Goal: Task Accomplishment & Management: Complete application form

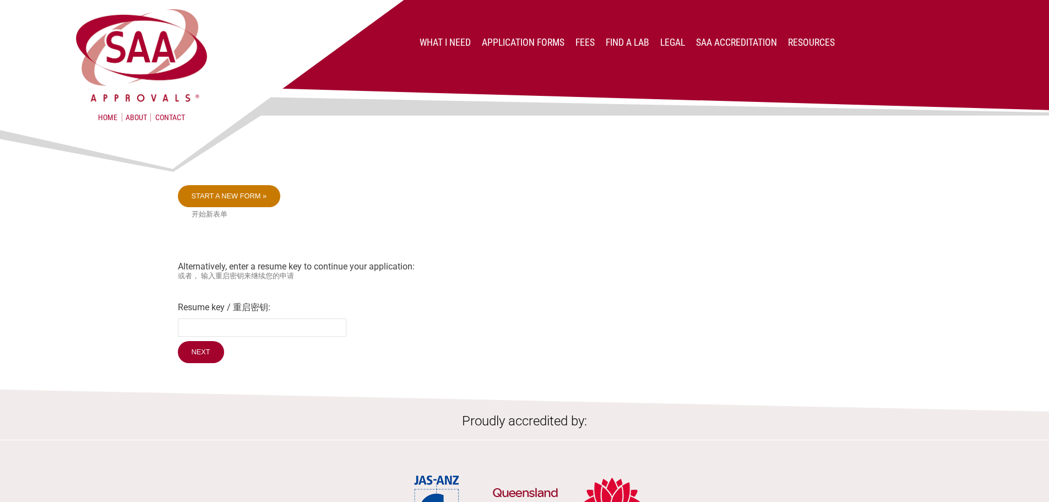
click at [254, 199] on link "Start a new form »" at bounding box center [229, 196] width 103 height 22
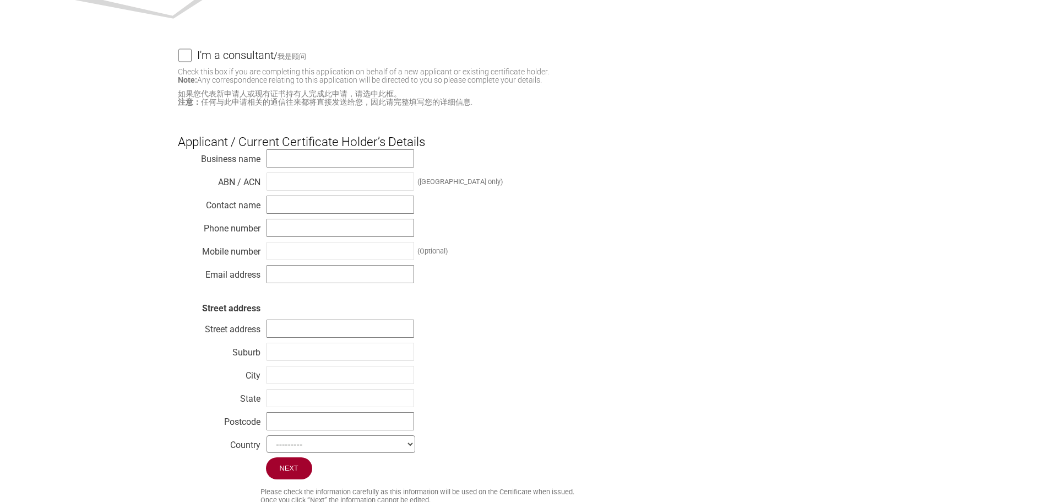
scroll to position [165, 0]
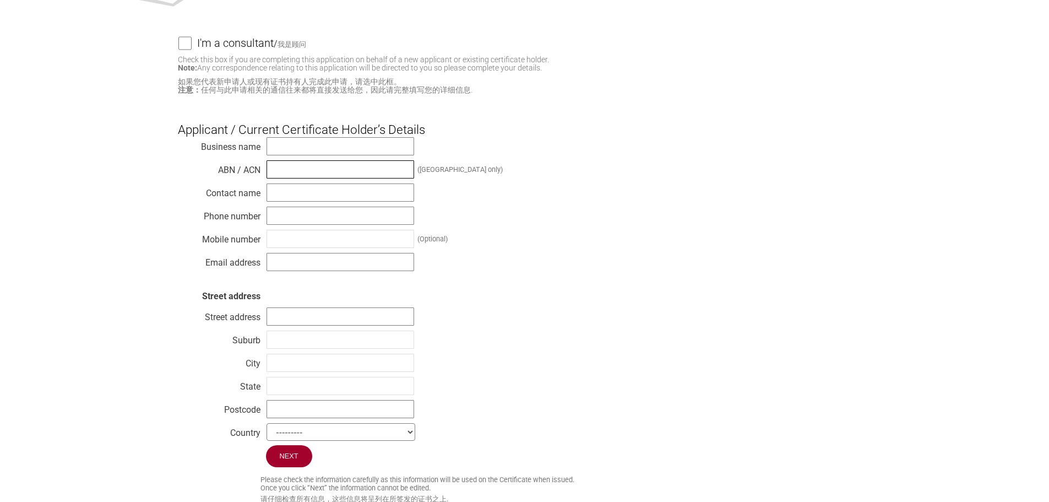
click at [324, 171] on input "text" at bounding box center [341, 169] width 148 height 18
type input "610483522"
click at [317, 193] on input "text" at bounding box center [341, 192] width 148 height 18
type input "[PERSON_NAME]"
type input "0490008675"
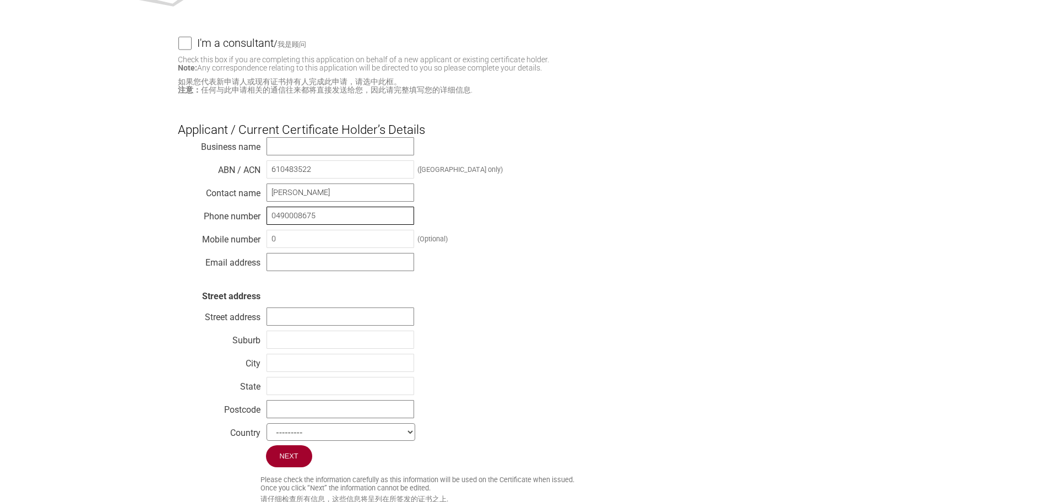
drag, startPoint x: 315, startPoint y: 220, endPoint x: 220, endPoint y: 219, distance: 94.8
click at [220, 219] on div "Business name ABN / ACN 610483522 (Australia only) Contact name Julian Righetti…" at bounding box center [525, 291] width 694 height 308
drag, startPoint x: 279, startPoint y: 241, endPoint x: 260, endPoint y: 241, distance: 19.3
click at [260, 241] on div "Business name ABN / ACN 610483522 (Australia only) Contact name Julian Righetti…" at bounding box center [525, 291] width 694 height 308
paste input "490008675"
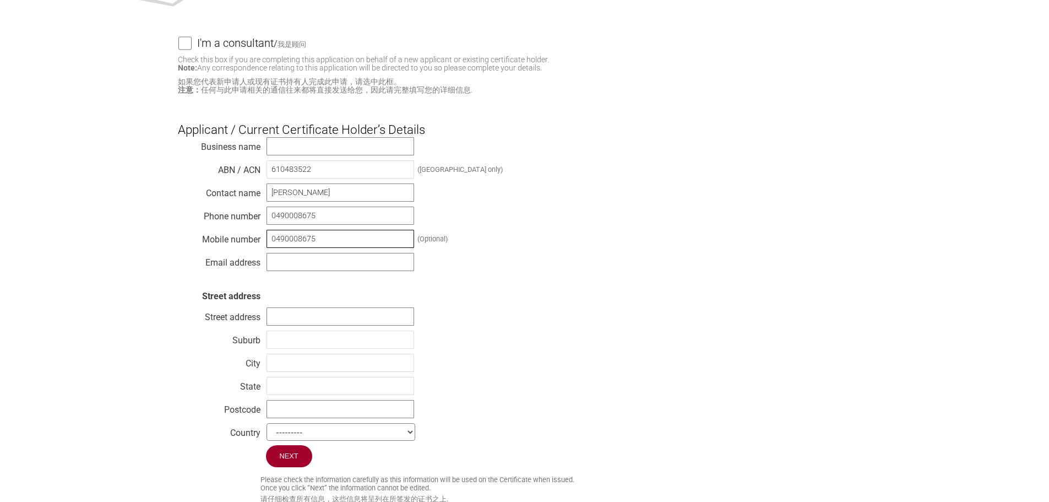
type input "0490008675"
click at [627, 253] on div "Business name ABN / ACN 610483522 (Australia only) Contact name Julian Righetti…" at bounding box center [525, 291] width 694 height 308
click at [650, 300] on div "Business name ABN / ACN 610483522 (Australia only) Contact name Julian Righetti…" at bounding box center [525, 291] width 694 height 308
click at [375, 268] on input "text" at bounding box center [341, 262] width 148 height 18
type input "[PERSON_NAME][EMAIL_ADDRESS][DOMAIN_NAME]"
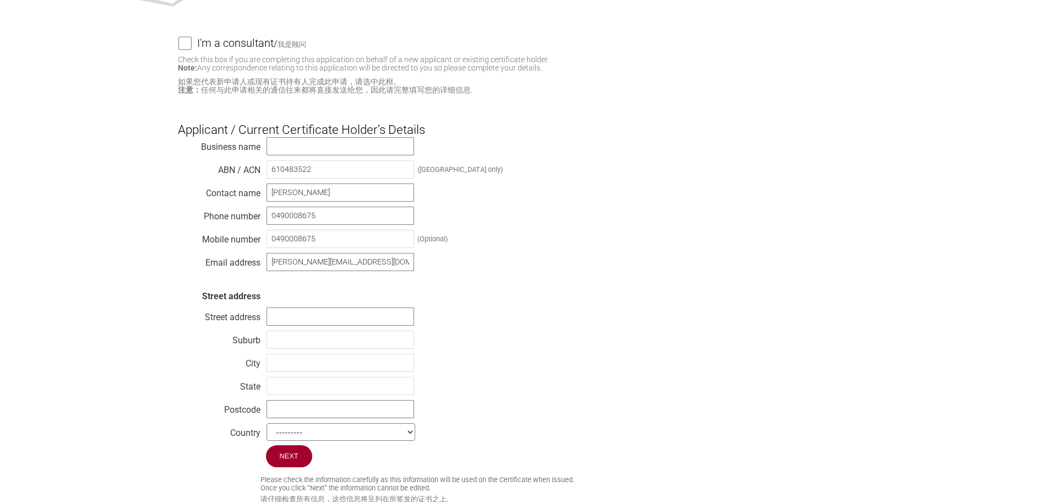
click at [540, 331] on div "Business name ABN / ACN 610483522 (Australia only) Contact name Julian Righetti…" at bounding box center [525, 291] width 694 height 308
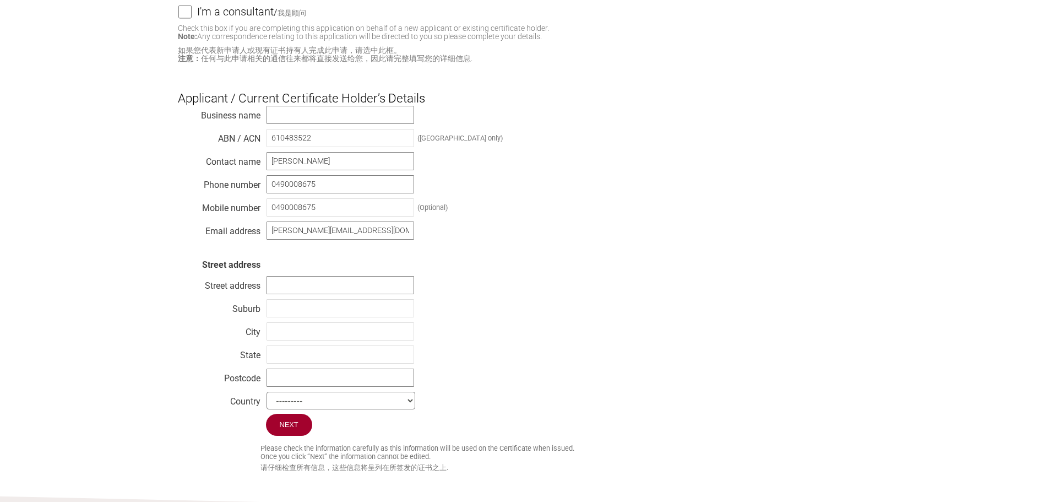
scroll to position [220, 0]
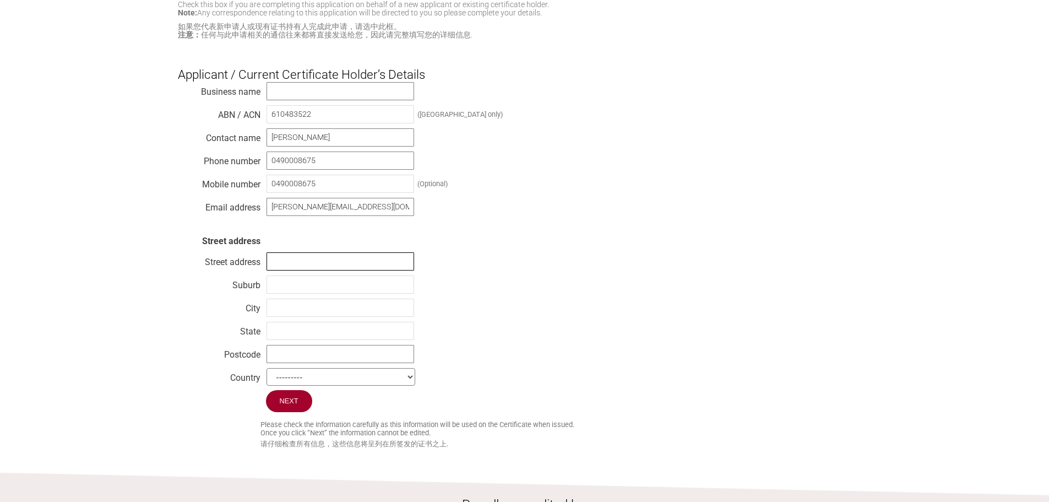
click at [315, 270] on input "text" at bounding box center [341, 261] width 148 height 18
click at [283, 261] on input "text" at bounding box center [341, 261] width 148 height 18
paste input "Suite 613,585 Little Collins Street Melboume, Victoria, 30000 Australia"
click at [488, 286] on div "Business name ABN / ACN 610483522 (Australia only) Contact name Julian Righetti…" at bounding box center [525, 236] width 694 height 308
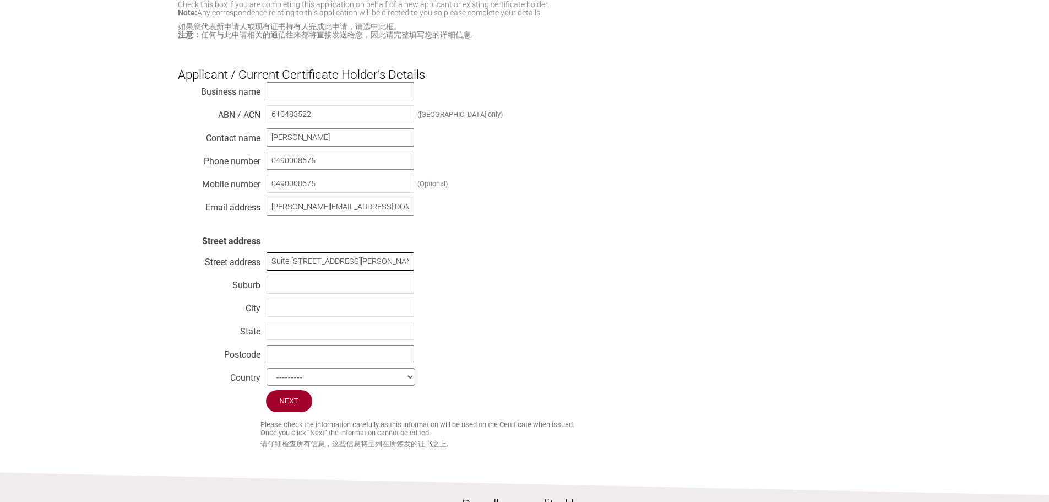
scroll to position [0, 105]
drag, startPoint x: 387, startPoint y: 266, endPoint x: 469, endPoint y: 274, distance: 81.9
click at [469, 274] on div "Business name ABN / ACN 610483522 (Australia only) Contact name Julian Righetti…" at bounding box center [525, 236] width 694 height 308
type input "Suite [STREET_ADDRESS][PERSON_NAME]"
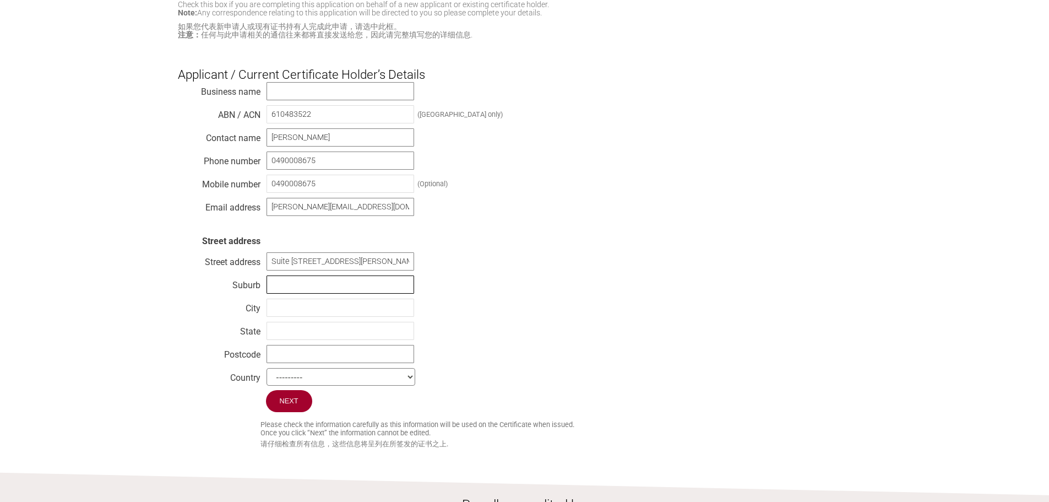
click at [288, 290] on input "text" at bounding box center [341, 284] width 148 height 18
paste input "Melboume, Victoria, 30000 Australia"
drag, startPoint x: 309, startPoint y: 291, endPoint x: 371, endPoint y: 291, distance: 61.7
click at [371, 291] on input "Melboume, Victoria, 30000 Australia" at bounding box center [341, 284] width 148 height 18
click at [394, 290] on input "Melboume, Victoria, 30000 Australia" at bounding box center [341, 284] width 148 height 18
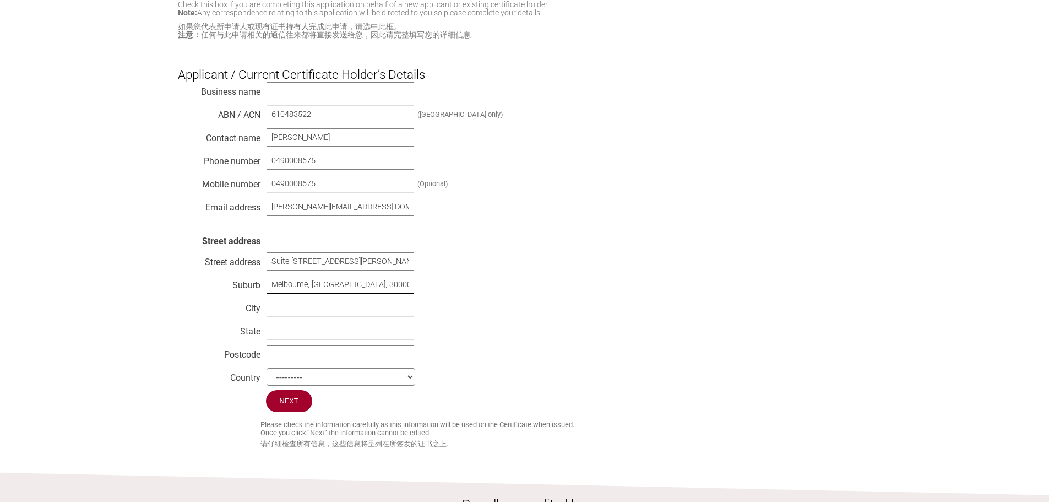
drag, startPoint x: 400, startPoint y: 291, endPoint x: 310, endPoint y: 292, distance: 90.3
click at [310, 292] on input "Melboume, Victoria, 30000 Australia" at bounding box center [341, 284] width 148 height 18
click at [303, 292] on input "Melboume, Victoria, 30000 Australia" at bounding box center [341, 284] width 148 height 18
click at [593, 287] on div "Business name ABN / ACN 610483522 (Australia only) Contact name Julian Righetti…" at bounding box center [525, 236] width 694 height 308
drag, startPoint x: 310, startPoint y: 290, endPoint x: 436, endPoint y: 290, distance: 126.7
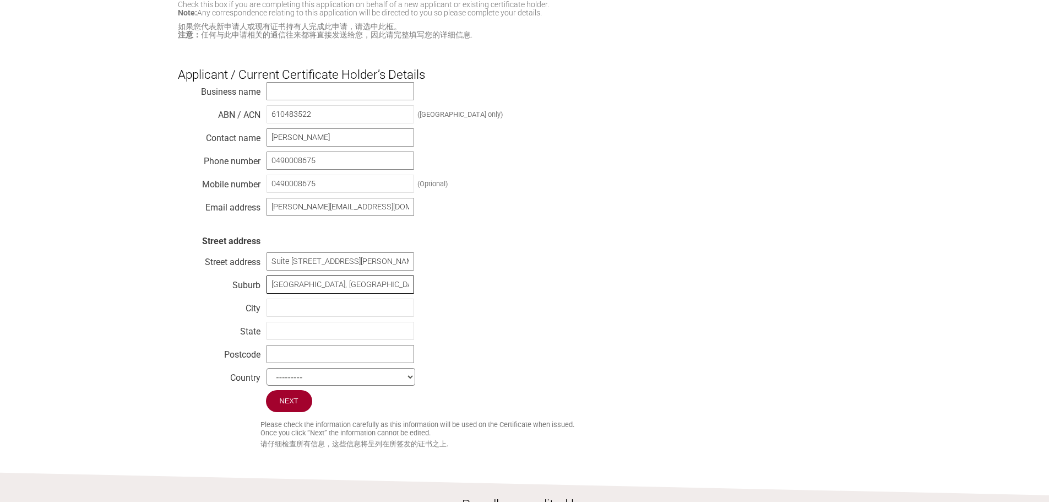
click at [436, 290] on div "Business name ABN / ACN 610483522 (Australia only) Contact name Julian Righetti…" at bounding box center [525, 236] width 694 height 308
type input "Melbourne,"
click at [295, 311] on input "text" at bounding box center [341, 308] width 148 height 18
paste input "Victoria, 30000 Australia"
type input "Victoria, 30000 Australia"
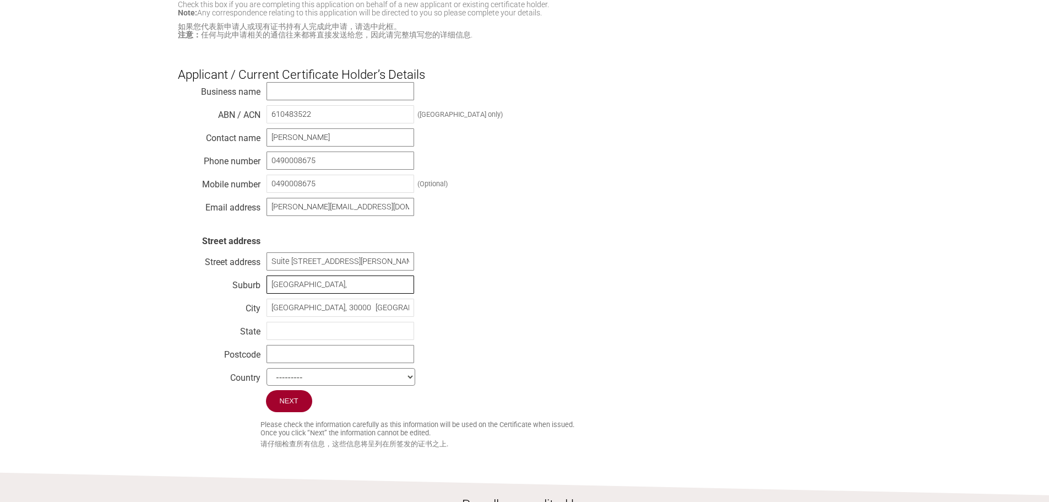
drag, startPoint x: 332, startPoint y: 290, endPoint x: 324, endPoint y: 290, distance: 7.7
click at [324, 290] on input "Melbourne," at bounding box center [341, 284] width 148 height 18
click at [294, 304] on input "Victoria, 30000 Australia" at bounding box center [341, 308] width 148 height 18
click at [372, 317] on input "Victoria, 30000 Australia" at bounding box center [341, 308] width 148 height 18
drag, startPoint x: 334, startPoint y: 289, endPoint x: 261, endPoint y: 288, distance: 73.3
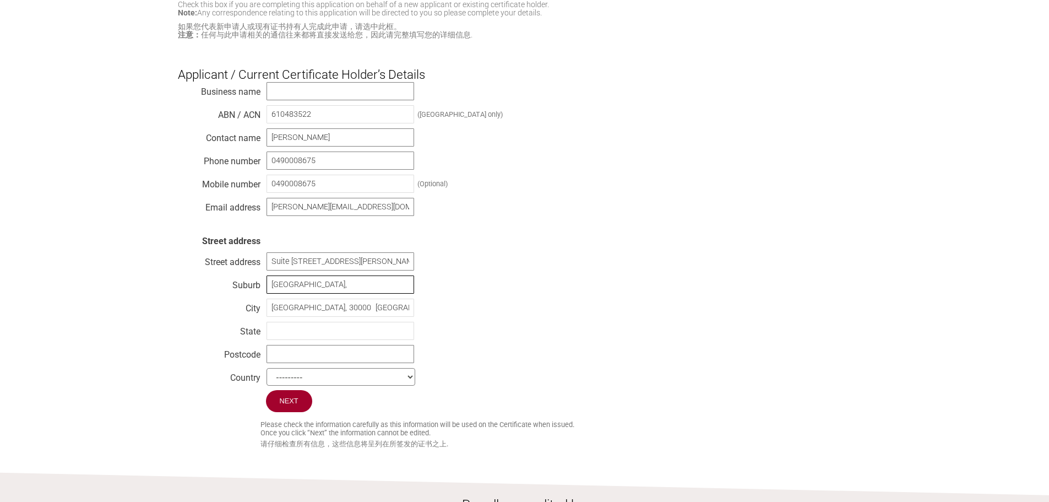
click at [261, 288] on div "Business name ABN / ACN 610483522 (Australia only) Contact name Julian Righetti…" at bounding box center [525, 236] width 694 height 308
drag, startPoint x: 370, startPoint y: 321, endPoint x: 278, endPoint y: 320, distance: 92.5
click at [278, 317] on input "Victoria, 30000 Australia" at bounding box center [341, 308] width 148 height 18
click at [327, 317] on input "Victoria, 30000 Australia" at bounding box center [341, 308] width 148 height 18
drag, startPoint x: 248, startPoint y: 318, endPoint x: 239, endPoint y: 318, distance: 9.4
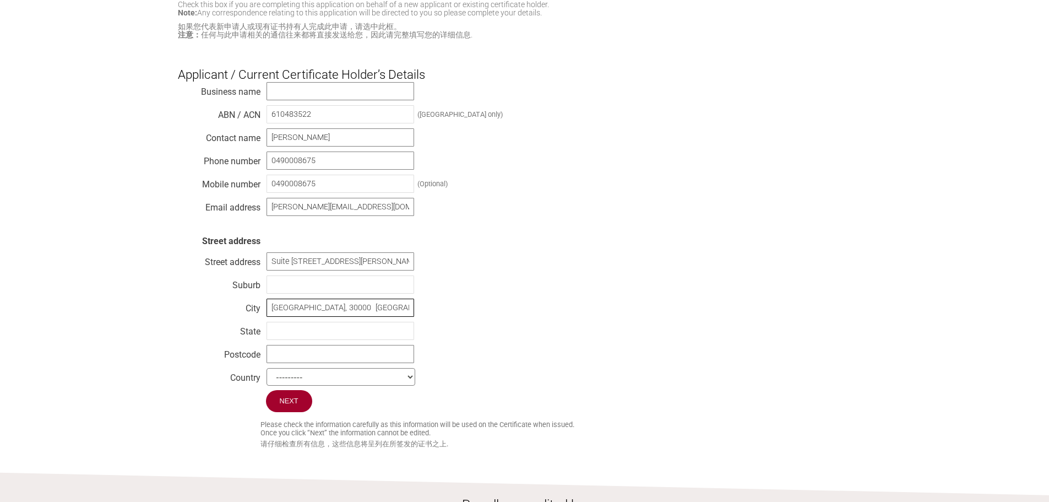
click at [239, 318] on div "Business name ABN / ACN 610483522 (Australia only) Contact name Julian Righetti…" at bounding box center [525, 236] width 694 height 308
paste input "Melbourne,"
click at [438, 296] on div "Business name ABN / ACN 610483522 (Australia only) Contact name Julian Righetti…" at bounding box center [525, 236] width 694 height 308
click at [333, 317] on input "Melbourne," at bounding box center [341, 308] width 148 height 18
type input "[GEOGRAPHIC_DATA]"
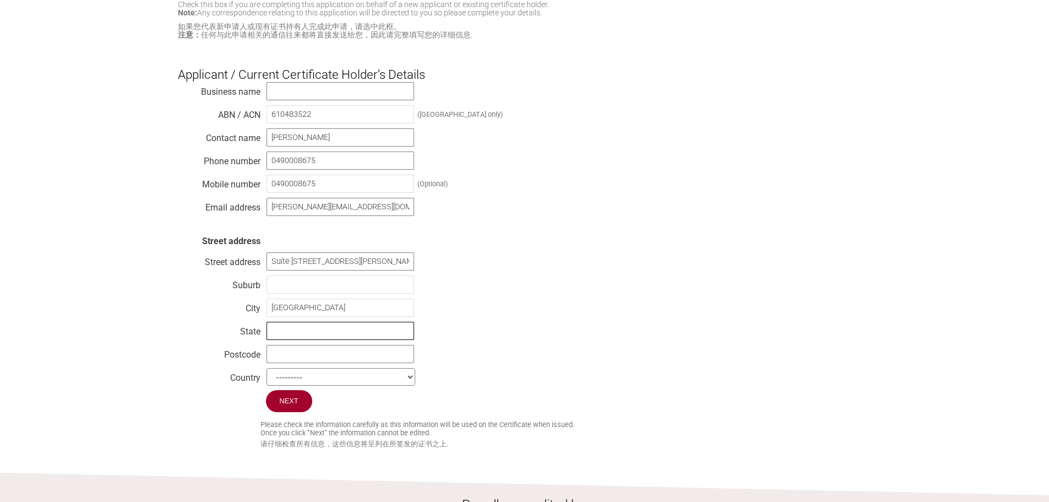
click at [311, 334] on input "text" at bounding box center [341, 331] width 148 height 18
type input "VIC"
type input "3000"
click at [635, 310] on div "Business name ABN / ACN 610483522 (Australia only) Contact name Julian Righetti…" at bounding box center [525, 236] width 694 height 308
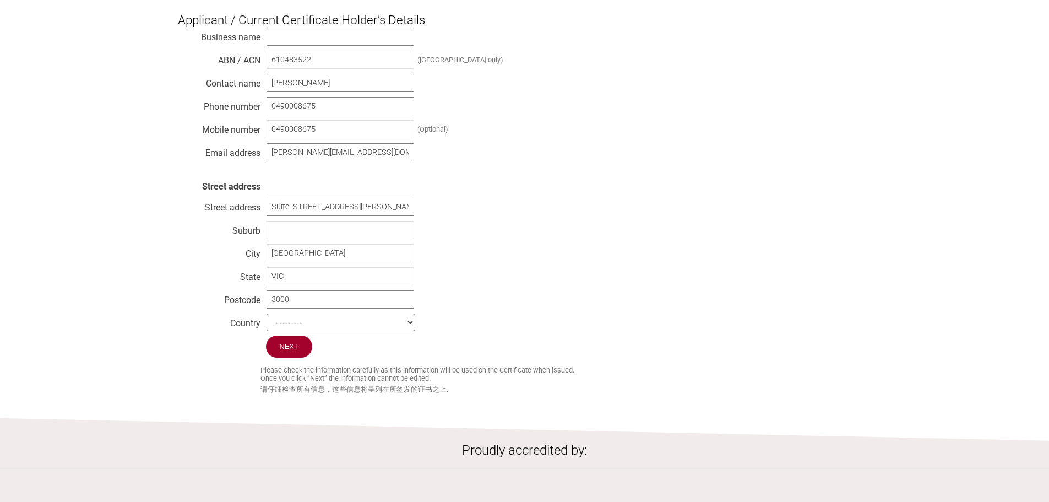
scroll to position [275, 0]
click at [398, 331] on select "--------- Afghanistan Albania Algeria American Samoa Andorra Angola Anguilla An…" at bounding box center [341, 322] width 149 height 18
select select "[GEOGRAPHIC_DATA]"
click at [267, 319] on select "--------- Afghanistan Albania Algeria American Samoa Andorra Angola Anguilla An…" at bounding box center [341, 322] width 149 height 18
click at [293, 349] on input "Next" at bounding box center [289, 346] width 47 height 23
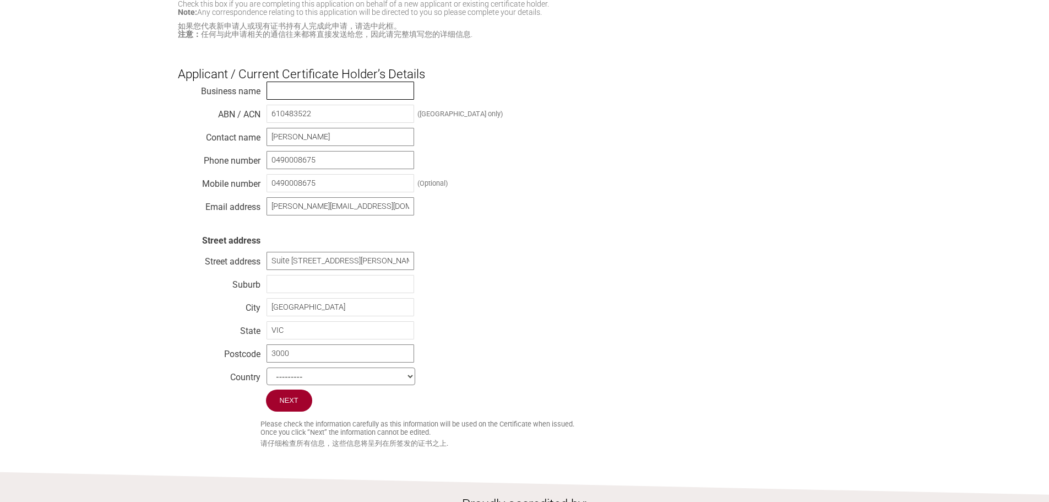
scroll to position [220, 0]
click at [307, 94] on input "text" at bounding box center [341, 91] width 148 height 18
type input "M"
type input "A.C.N 610 483 522 PTY LTD"
click at [634, 269] on div "Business name A.C.N 610 483 522 PTY LTD ABN / ACN 610483522 (Australia only) Co…" at bounding box center [525, 236] width 694 height 308
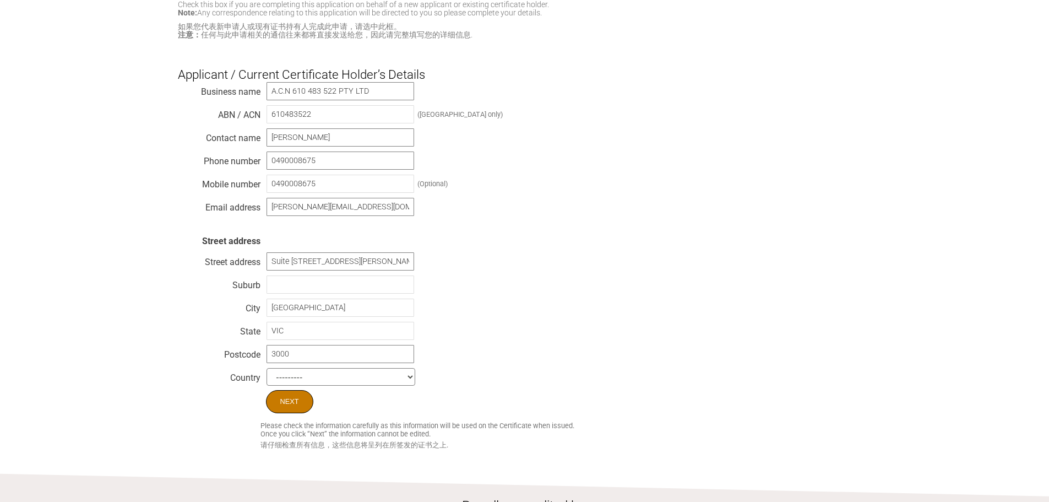
click at [293, 406] on input "Next" at bounding box center [289, 401] width 47 height 23
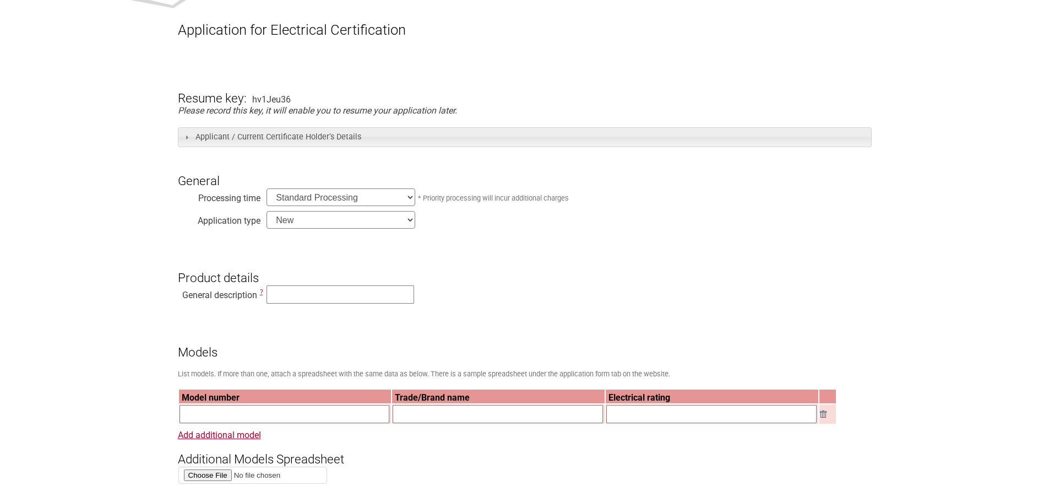
scroll to position [165, 0]
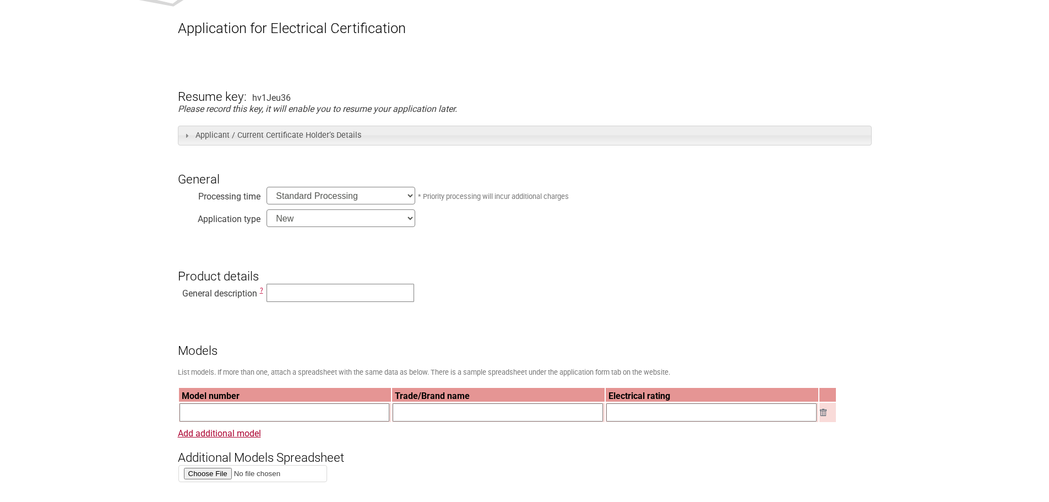
click at [385, 195] on select "Standard Processing Priority Processing (24 hours)" at bounding box center [341, 196] width 149 height 18
click at [377, 198] on select "Standard Processing Priority Processing (24 hours)" at bounding box center [341, 196] width 149 height 18
click at [267, 188] on select "Standard Processing Priority Processing (24 hours)" at bounding box center [341, 196] width 149 height 18
click at [388, 196] on select "Standard Processing Priority Processing (24 hours)" at bounding box center [341, 196] width 149 height 18
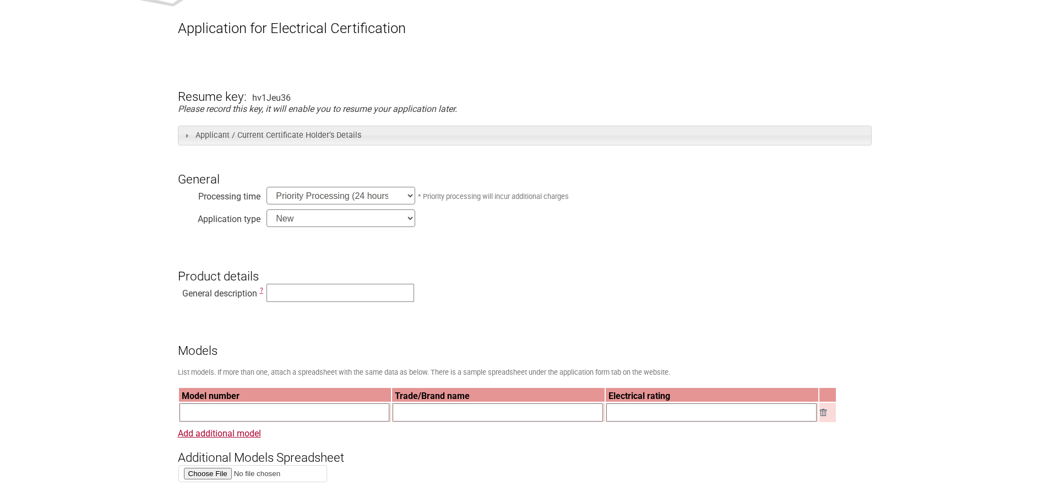
select select "standard"
click at [267, 188] on select "Standard Processing Priority Processing (24 hours)" at bounding box center [341, 196] width 149 height 18
click at [365, 217] on select "New Modification Renewal Co-licence" at bounding box center [341, 218] width 149 height 18
click at [267, 210] on select "New Modification Renewal Co-licence" at bounding box center [341, 218] width 149 height 18
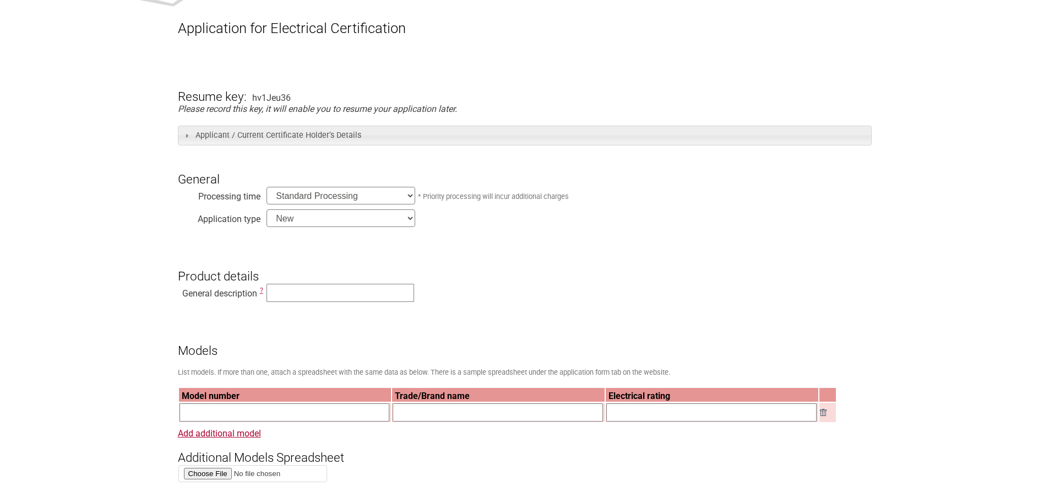
click at [465, 273] on h3 "Product details" at bounding box center [525, 266] width 694 height 33
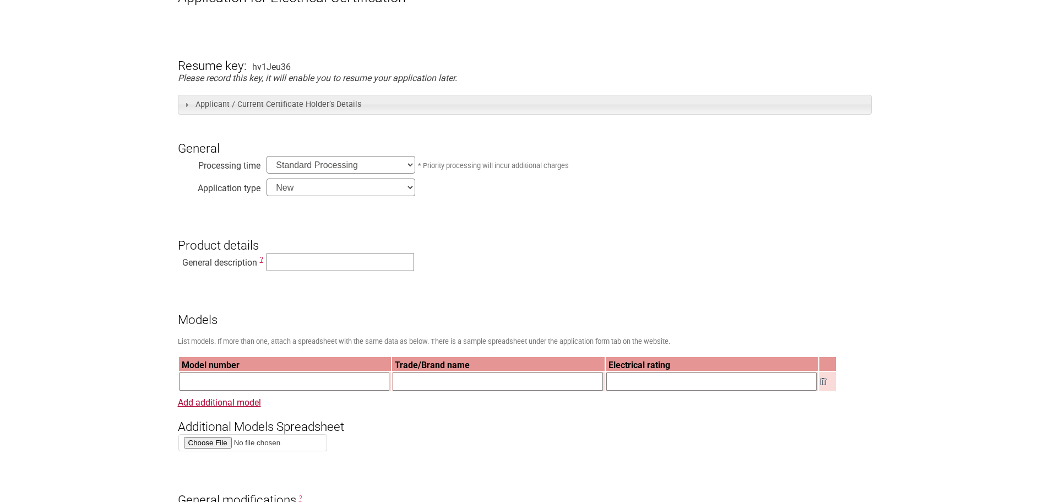
scroll to position [220, 0]
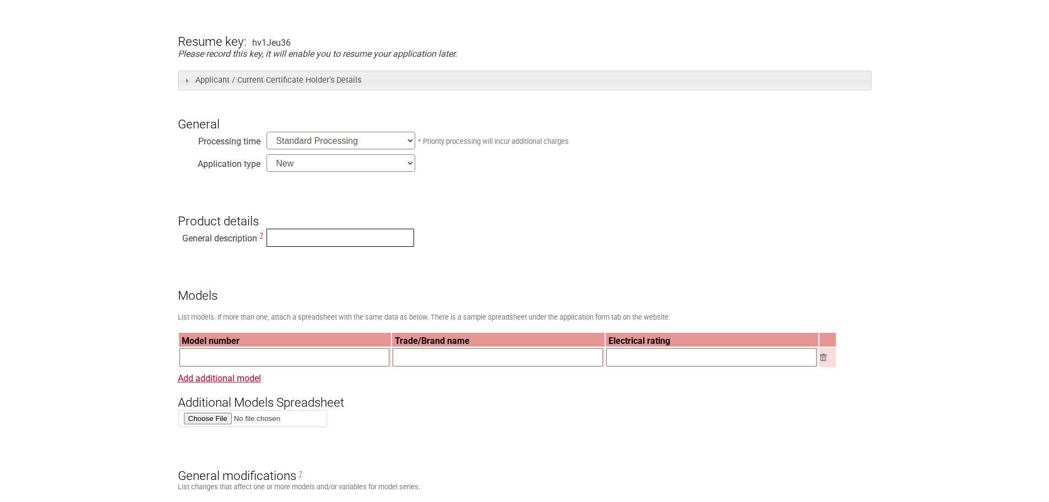
click at [302, 238] on input "text" at bounding box center [341, 238] width 148 height 18
type input "Electric Juicer"
click at [568, 277] on h3 "Models" at bounding box center [525, 286] width 694 height 33
click at [551, 220] on h3 "Product details" at bounding box center [525, 211] width 694 height 33
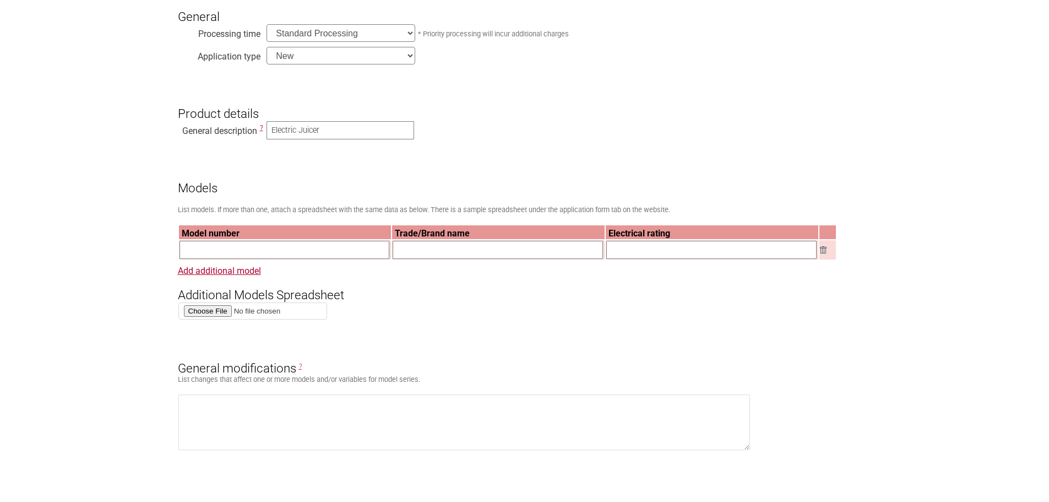
scroll to position [331, 0]
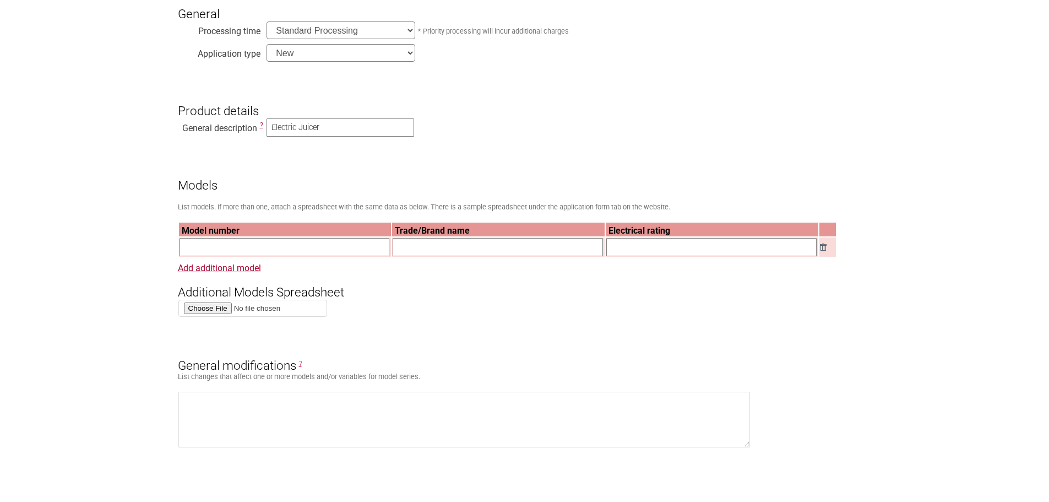
click at [277, 245] on input "text" at bounding box center [285, 247] width 210 height 18
type input "MOD COLD PRESS AUTO JUICER"
type input "MOD APPLIANCES"
click at [671, 250] on input "text" at bounding box center [711, 247] width 210 height 18
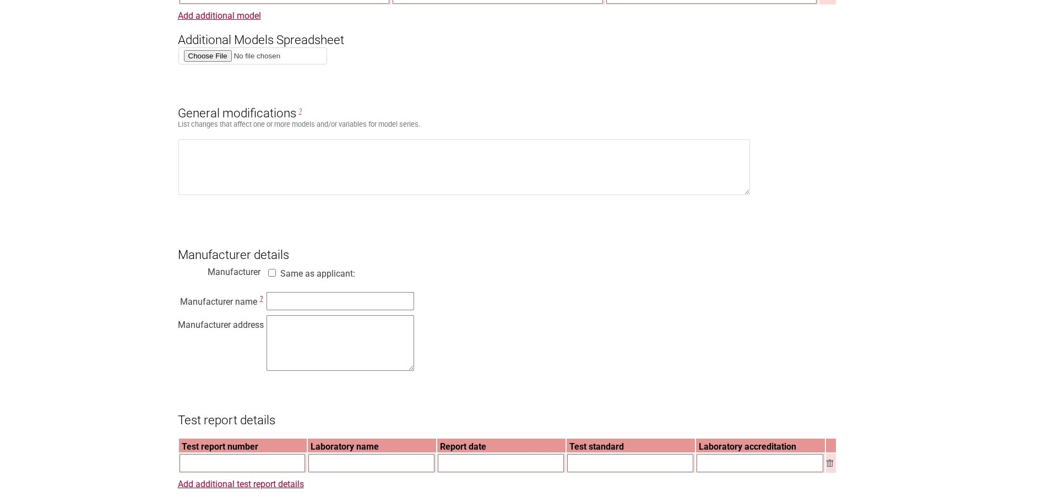
scroll to position [606, 0]
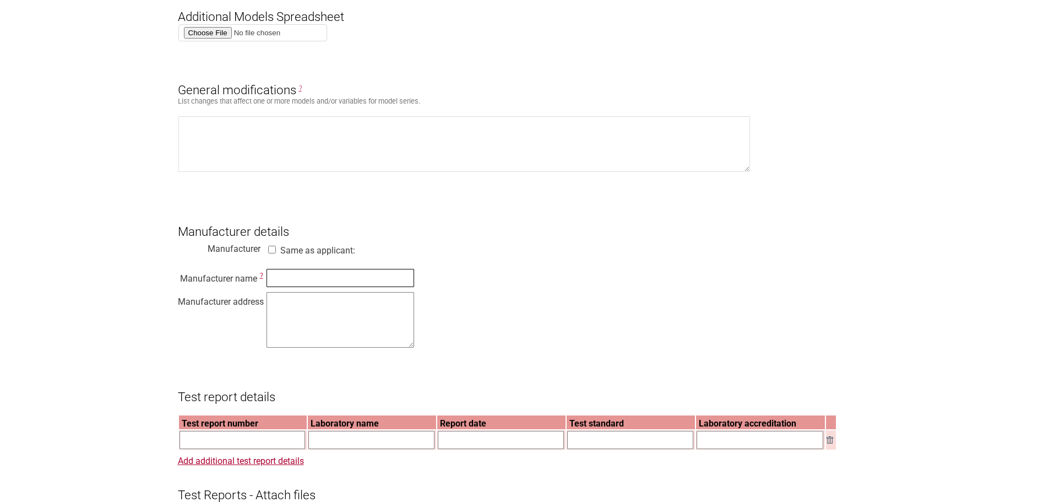
click at [340, 283] on input "text" at bounding box center [341, 278] width 148 height 18
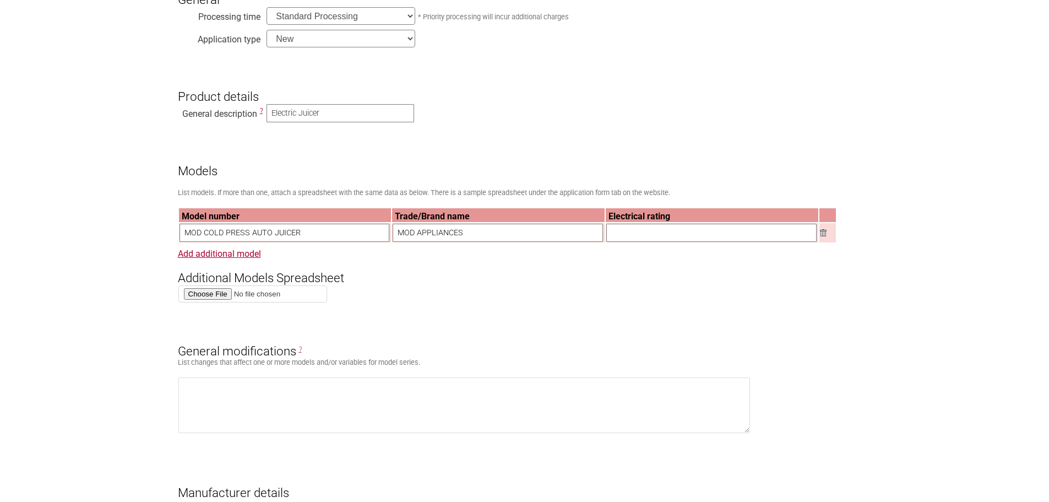
scroll to position [331, 0]
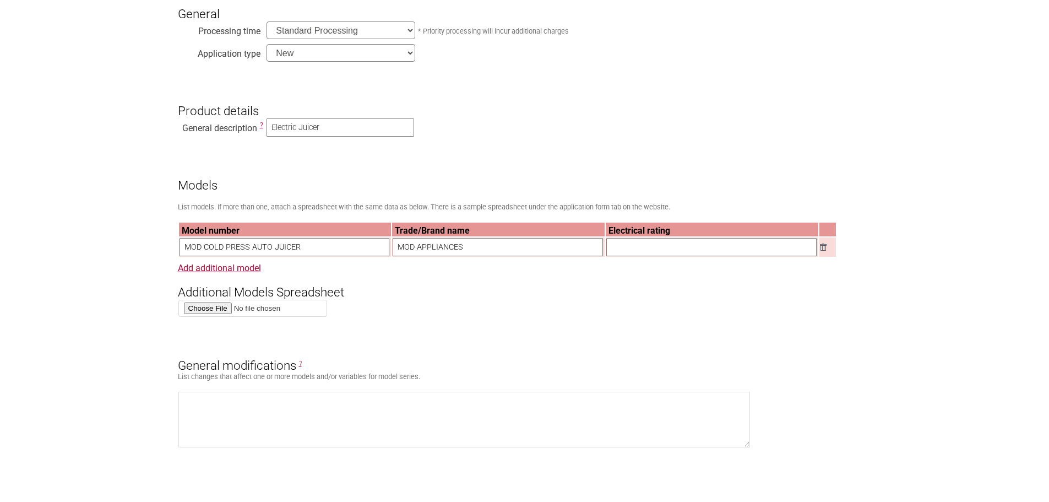
click at [622, 253] on input "text" at bounding box center [711, 247] width 210 height 18
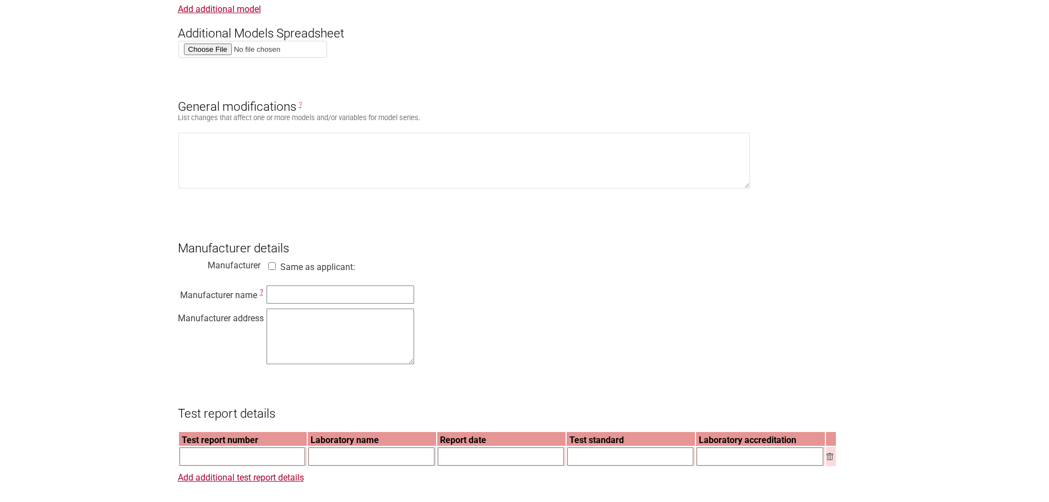
scroll to position [606, 0]
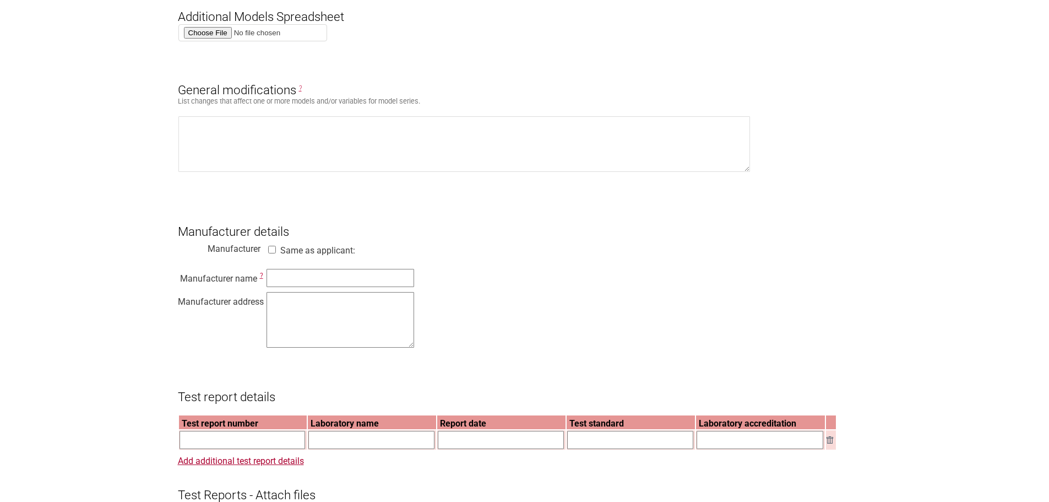
type input "220-240v 50-60hZ 240W CLASS II"
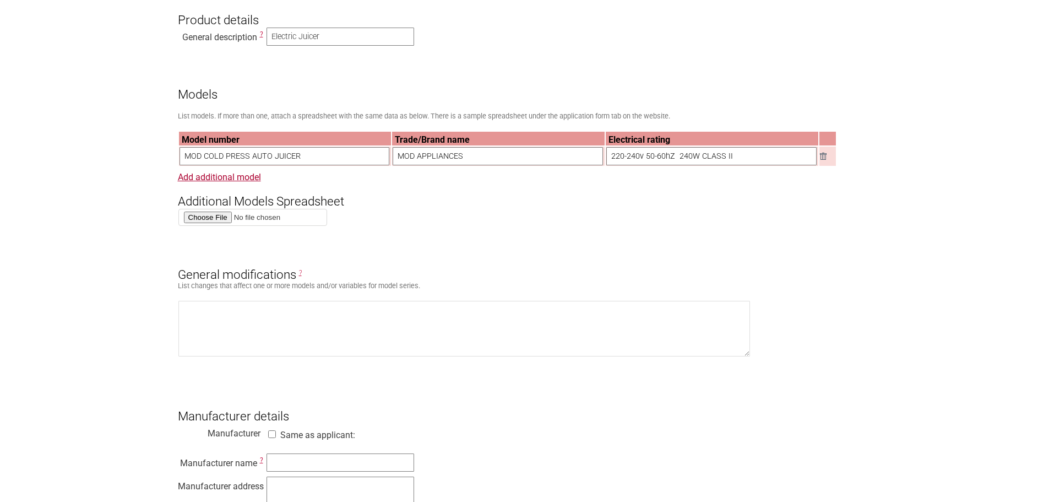
scroll to position [496, 0]
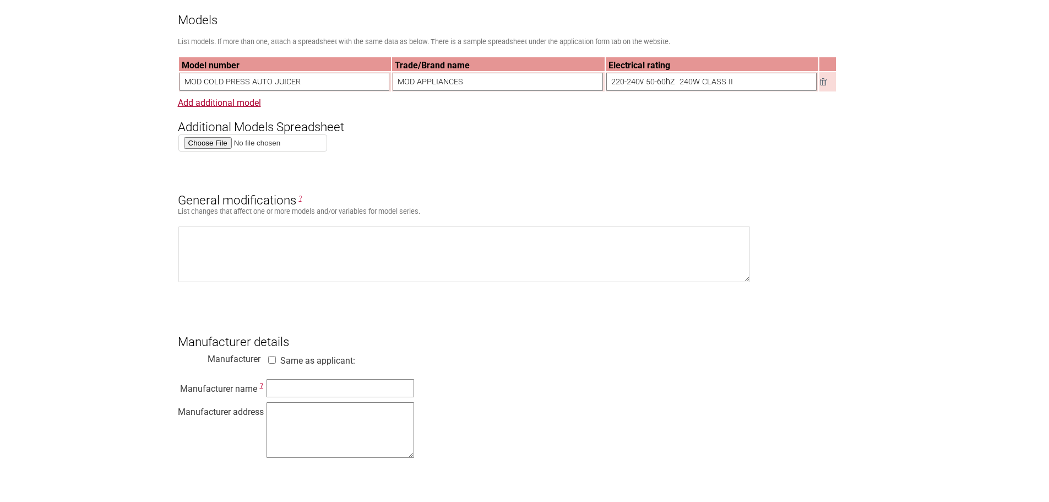
click at [272, 364] on input "Same as applicant:" at bounding box center [272, 360] width 11 height 8
checkbox input "true"
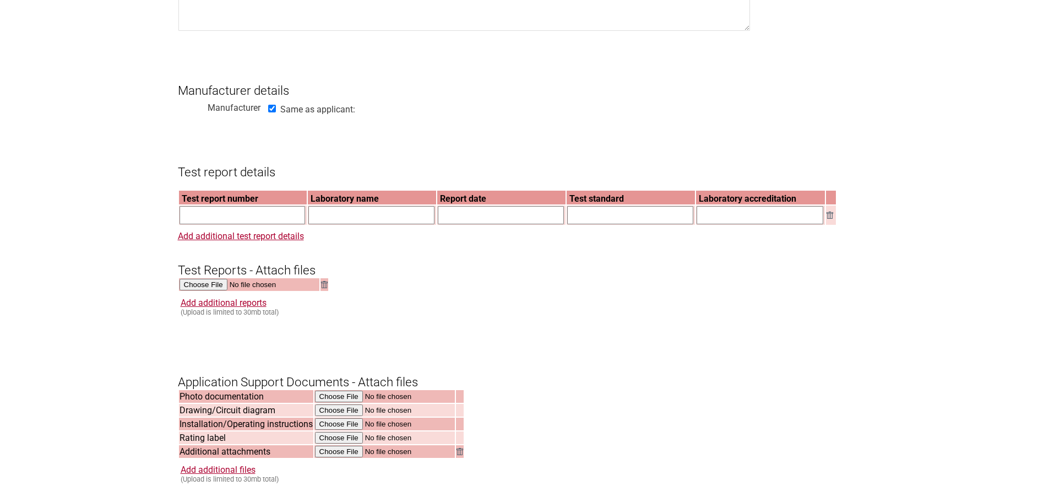
scroll to position [771, 0]
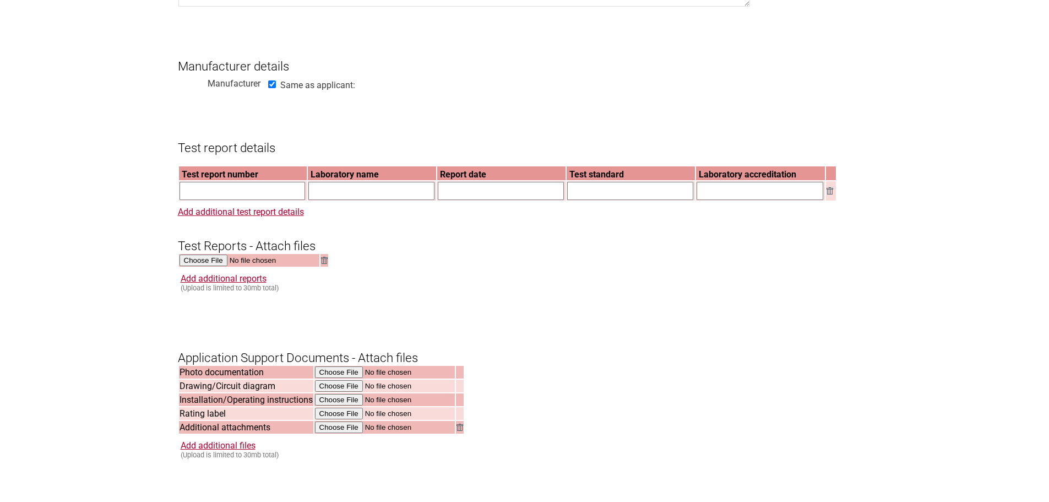
click at [221, 196] on input "text" at bounding box center [243, 191] width 126 height 18
paste input "GZES250801500401"
type input "GZES250801500401"
click at [319, 198] on input "text" at bounding box center [371, 191] width 126 height 18
paste input "SGS-CSTC Standards Technical Services Co., Ltd. Shunde"
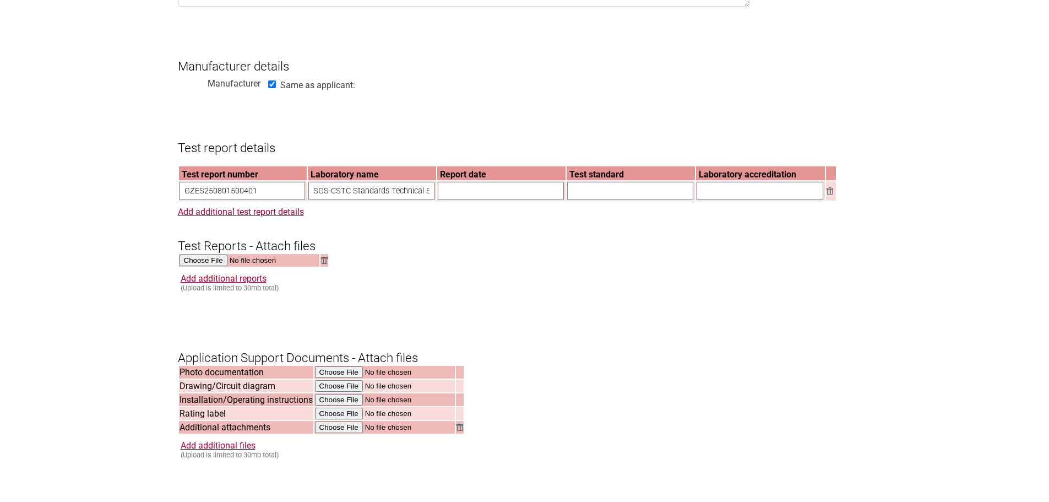
scroll to position [0, 83]
type input "SGS-CSTC Standards Technical Services Co., Ltd. Shunde"
click at [452, 253] on h3 "Test Reports - Attach files" at bounding box center [525, 236] width 694 height 33
click at [464, 194] on input "text" at bounding box center [501, 191] width 126 height 18
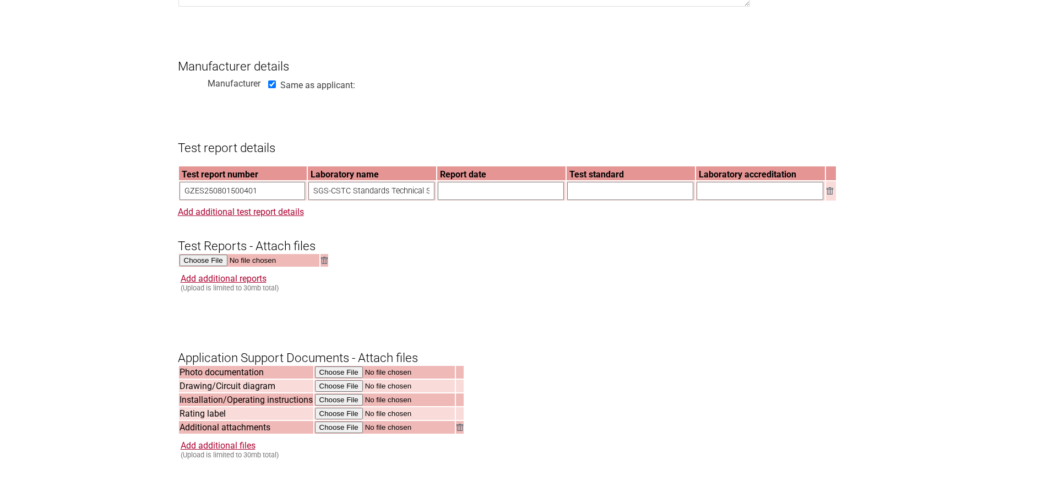
paste input "[DATE]"
type input "[DATE]"
click at [540, 278] on form "Resume key: hv1Jeu36 Please record this key, it will enable you to resume your …" at bounding box center [525, 203] width 694 height 1492
click at [594, 198] on input "text" at bounding box center [630, 191] width 126 height 18
drag, startPoint x: 594, startPoint y: 198, endPoint x: 588, endPoint y: 192, distance: 8.6
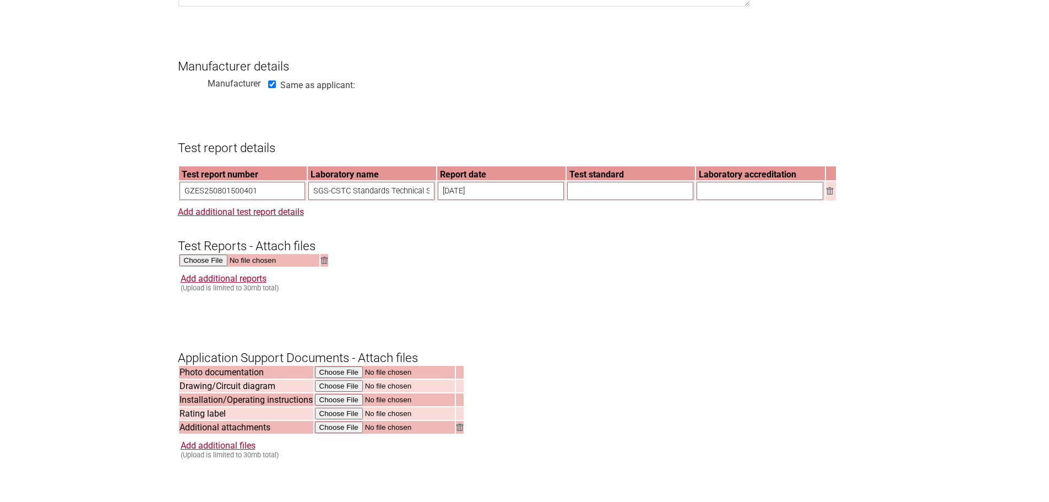
click at [588, 192] on input "text" at bounding box center [630, 191] width 126 height 18
click at [589, 200] on input "text" at bounding box center [630, 191] width 126 height 18
drag, startPoint x: 589, startPoint y: 205, endPoint x: 588, endPoint y: 198, distance: 7.3
click at [588, 198] on input "text" at bounding box center [630, 191] width 126 height 18
paste input "IEC 60335-2-14:2016, IEC 60335-2-14:2016/AMD1:2019 for use in conjunction with …"
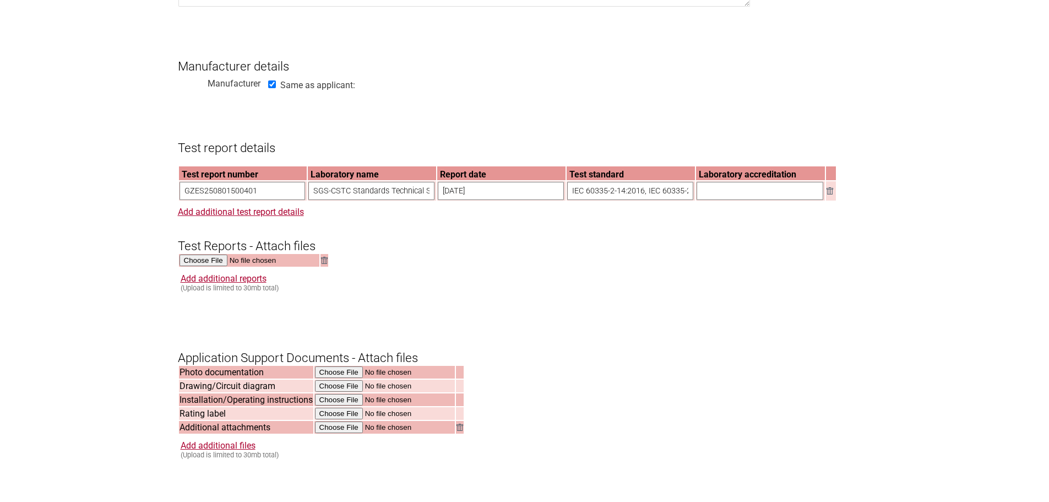
scroll to position [0, 456]
drag, startPoint x: 645, startPoint y: 203, endPoint x: 702, endPoint y: 211, distance: 57.9
click at [702, 211] on form "Resume key: hv1Jeu36 Please record this key, it will enable you to resume your …" at bounding box center [525, 203] width 694 height 1492
click at [678, 200] on input "IEC 60335-2-14:2016, IEC 60335-2-14:2016/AMD1:2019 for use in conjunction with …" at bounding box center [630, 191] width 126 height 18
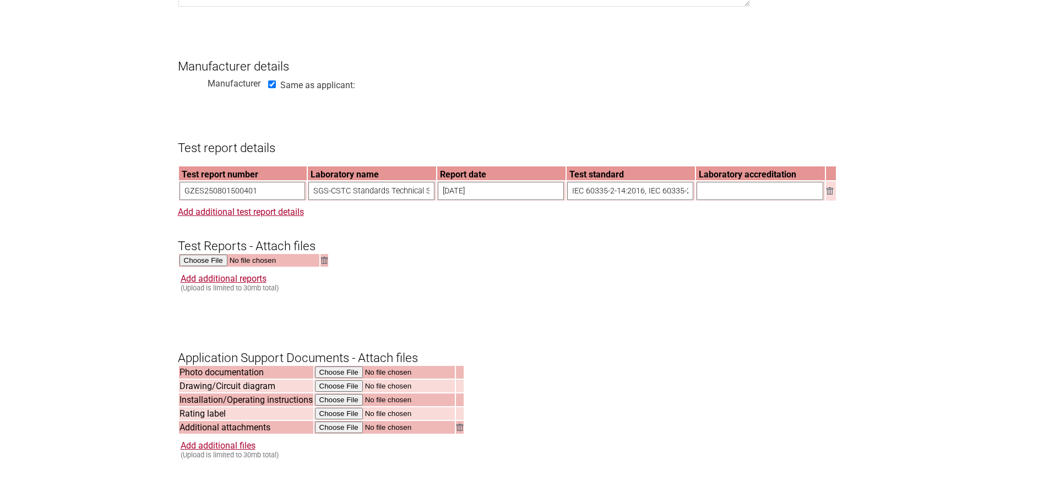
drag, startPoint x: 631, startPoint y: 201, endPoint x: 523, endPoint y: 203, distance: 108.5
click at [523, 201] on tr "GZES250801500401 SGS-CSTC Standards Technical Services Co., Ltd. Shunde [DATE] …" at bounding box center [507, 190] width 657 height 19
click at [591, 200] on input "IEC 60335-2-14:2016, IEC 60335-2-14:2016/AMD1:2019 for use in conjunction with …" at bounding box center [630, 191] width 126 height 18
type input "IEC 60335-2-14:2016, IEC 60335-2-14:2016/AMD1:2019 for use in conjunction with …"
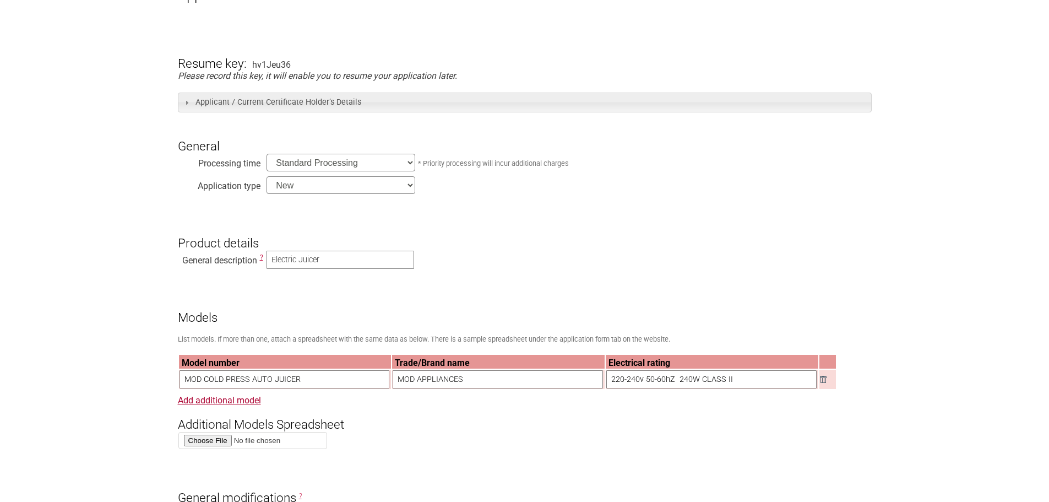
scroll to position [220, 0]
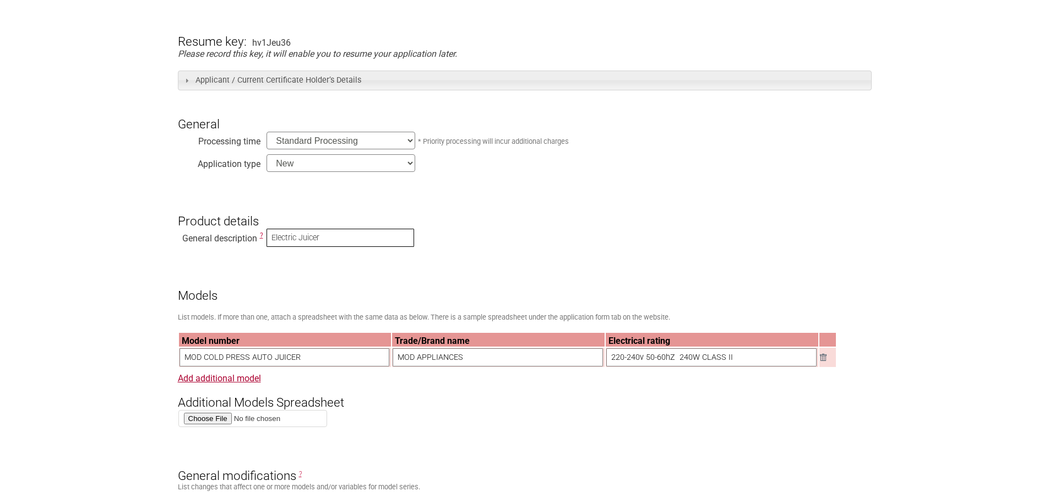
drag, startPoint x: 266, startPoint y: 241, endPoint x: 246, endPoint y: 241, distance: 19.8
paste input "Juicer (Whole Slow Juicer)"
type input "Juicer (Whole Slow Juicer)"
drag, startPoint x: 483, startPoint y: 216, endPoint x: 488, endPoint y: 227, distance: 11.6
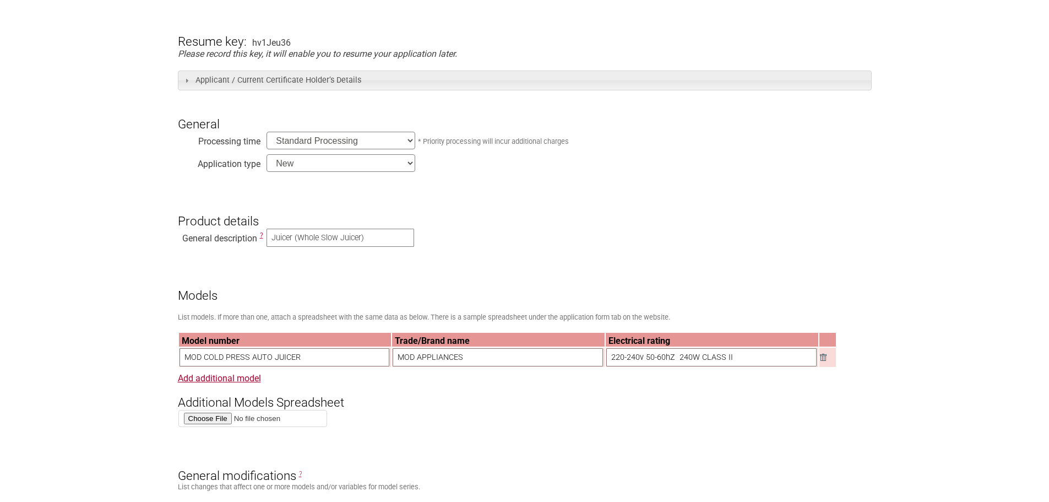
click at [483, 219] on h3 "Product details" at bounding box center [525, 211] width 694 height 33
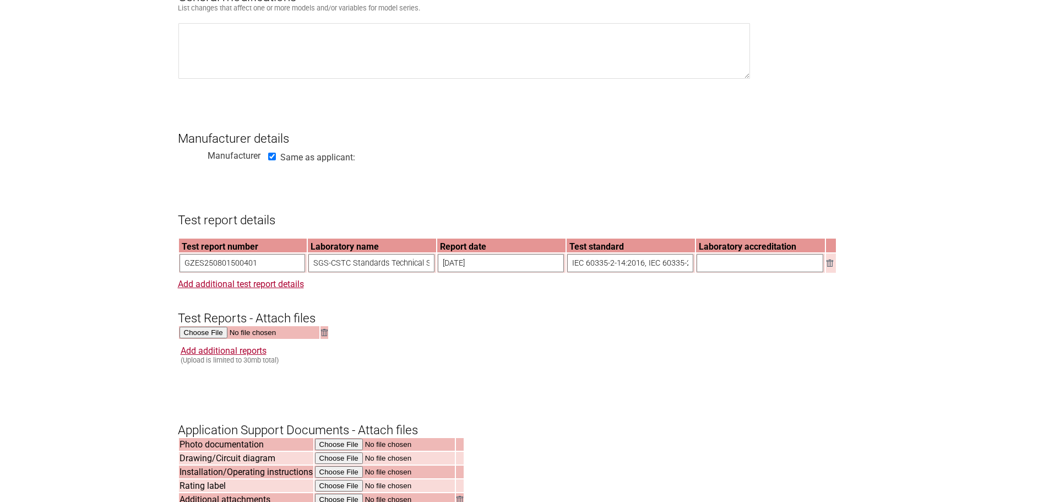
scroll to position [771, 0]
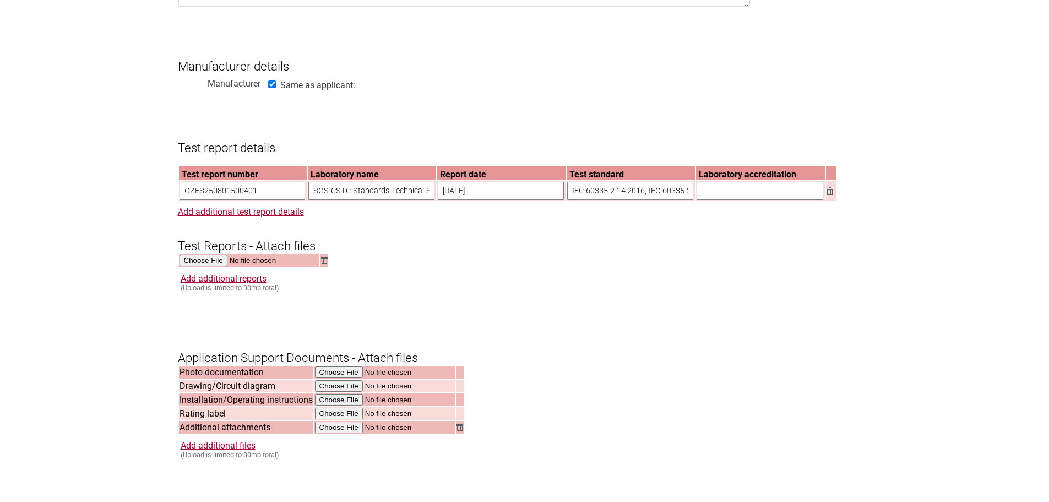
click at [743, 200] on input "text" at bounding box center [760, 191] width 127 height 18
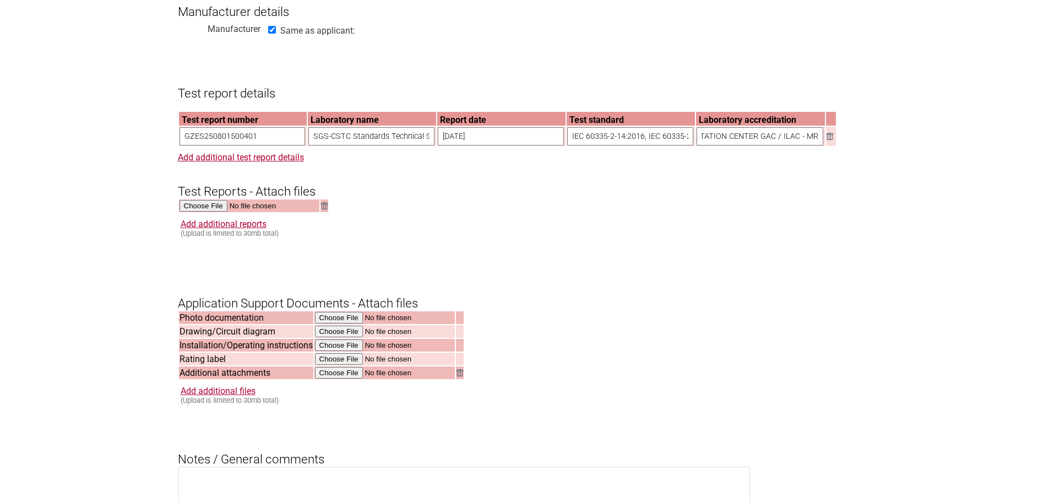
scroll to position [826, 0]
type input "GCC ACCREDITATION CENTER GAC / ILAC - MRA"
click at [203, 212] on input "file" at bounding box center [250, 205] width 140 height 13
type input "C:\fakepath\DSS_GZES250801500401.pdf"
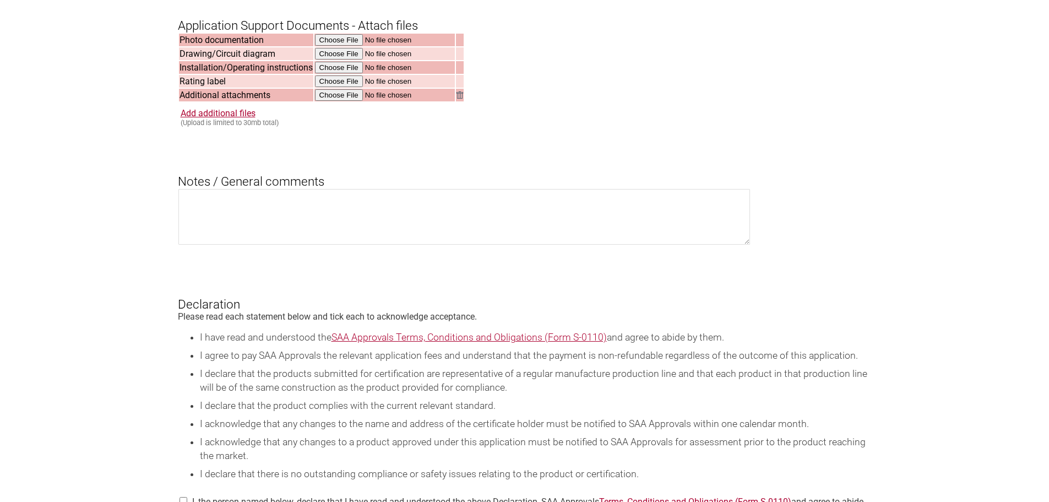
scroll to position [1102, 0]
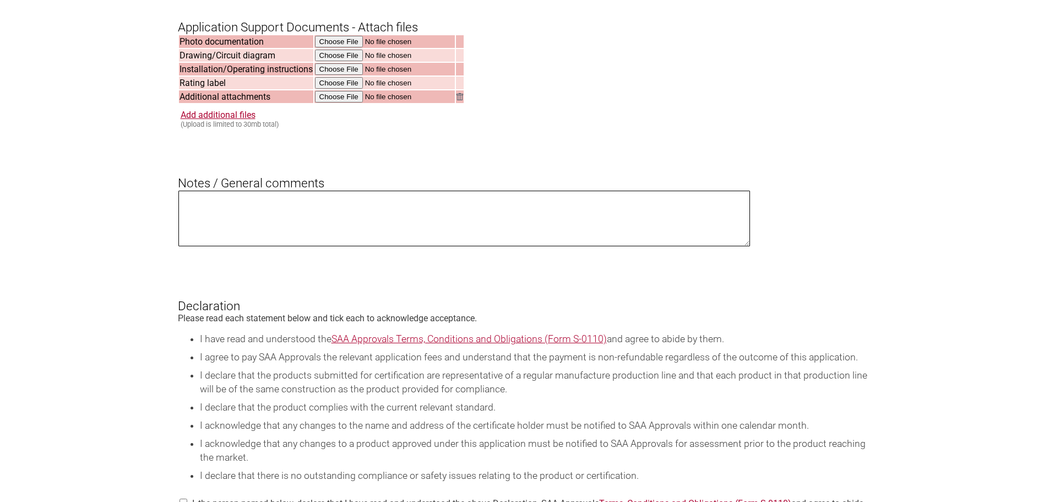
click at [273, 232] on textarea at bounding box center [464, 219] width 572 height 56
type textarea "c"
drag, startPoint x: 361, startPoint y: 218, endPoint x: 234, endPoint y: 216, distance: 126.7
click at [234, 216] on textarea "Could I please be issued with the SAA Number" at bounding box center [464, 219] width 572 height 56
click at [354, 219] on textarea "Could I please be issued with the SAA Number" at bounding box center [464, 219] width 572 height 56
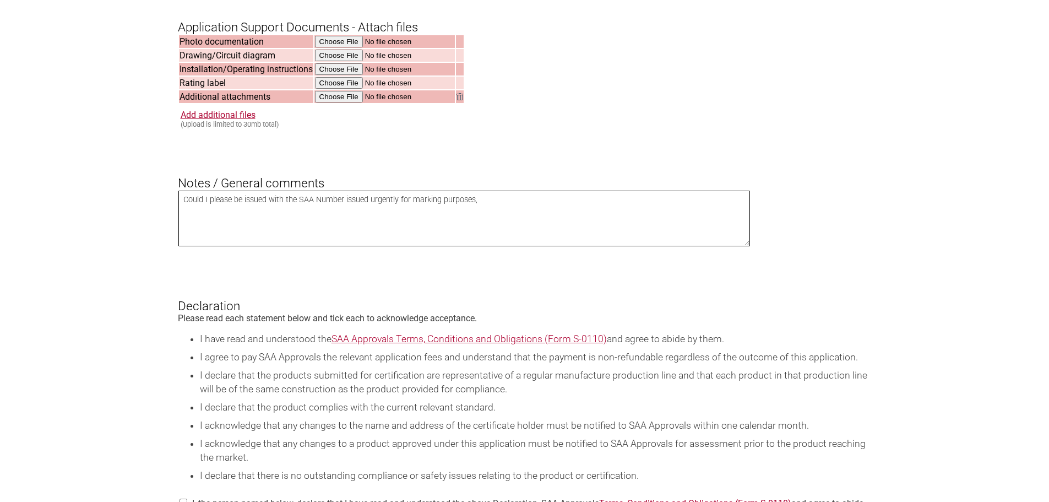
click at [397, 211] on textarea "Could I please be issued with the SAA Number issued urgently for marking purpos…" at bounding box center [464, 219] width 572 height 56
drag, startPoint x: 205, startPoint y: 212, endPoint x: 285, endPoint y: 213, distance: 80.4
click at [285, 213] on textarea "Could I please be issued with the SAA Number issued urgently ( prior to the SAA…" at bounding box center [464, 219] width 572 height 56
click at [613, 211] on textarea "Could the SAA Number be issued urgently please ( prior to the SAA cert being gr…" at bounding box center [464, 219] width 572 height 56
click at [278, 220] on textarea "Could the SAA Number be issued urgently please ( prior to the SAA cert being gr…" at bounding box center [464, 219] width 572 height 56
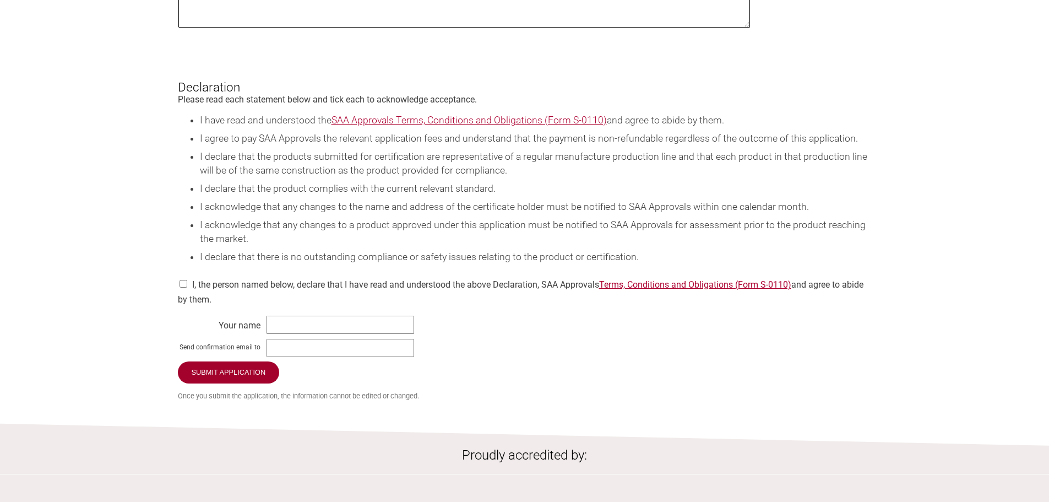
scroll to position [1322, 0]
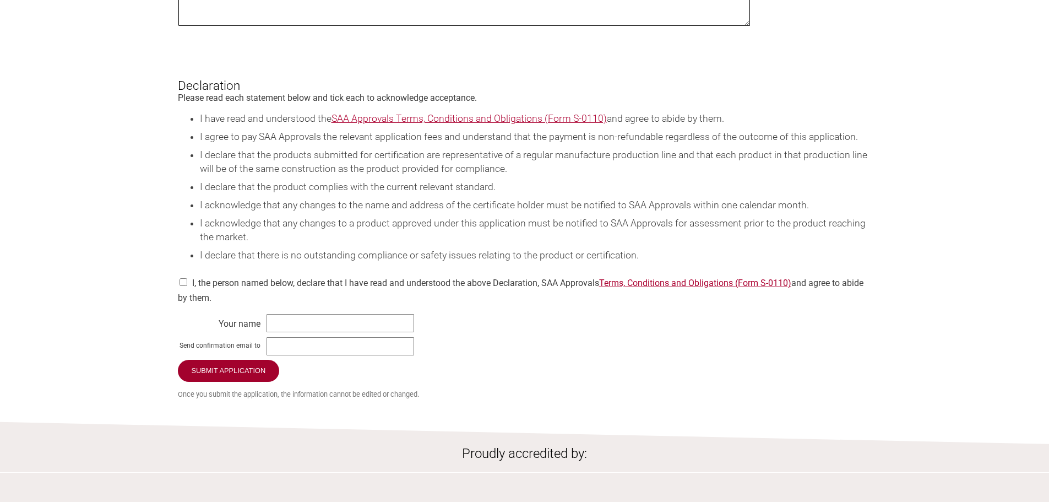
type textarea "Could the SAA Number be issued urgently please ( prior to the SAA cert being gr…"
click at [187, 286] on input "checkbox" at bounding box center [183, 282] width 11 height 8
checkbox input "true"
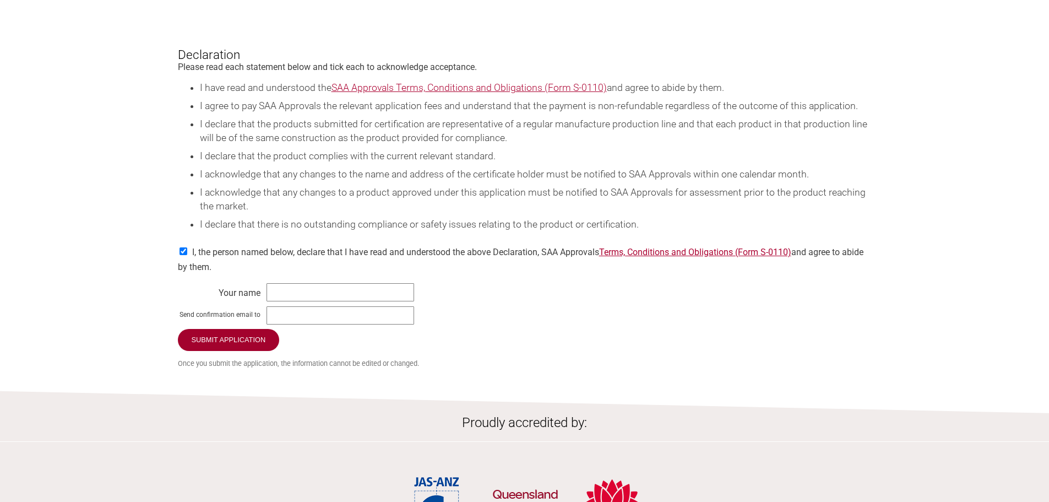
scroll to position [1377, 0]
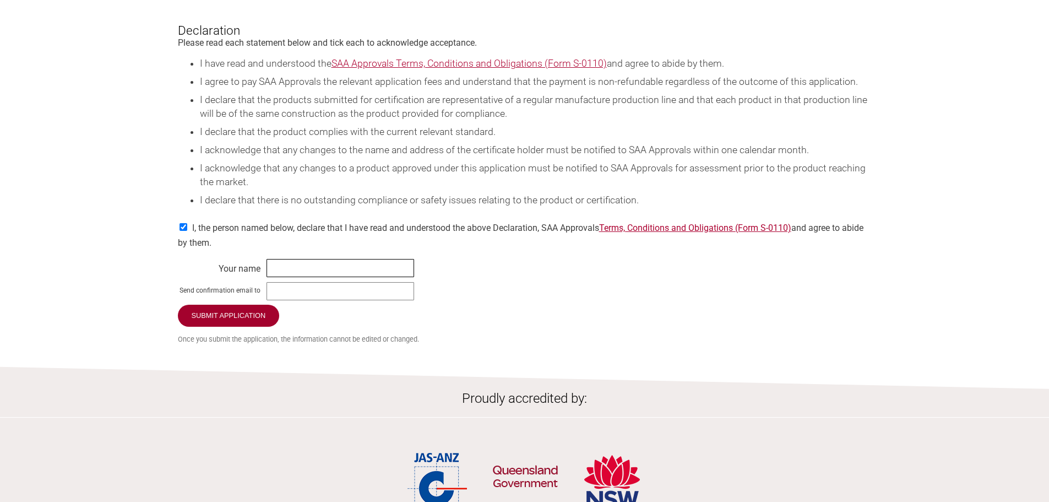
click at [350, 277] on input "text" at bounding box center [341, 268] width 148 height 18
type input "[PERSON_NAME]"
click at [332, 300] on input "text" at bounding box center [341, 291] width 148 height 18
type input "[PERSON_NAME][EMAIL_ADDRESS][DOMAIN_NAME]"
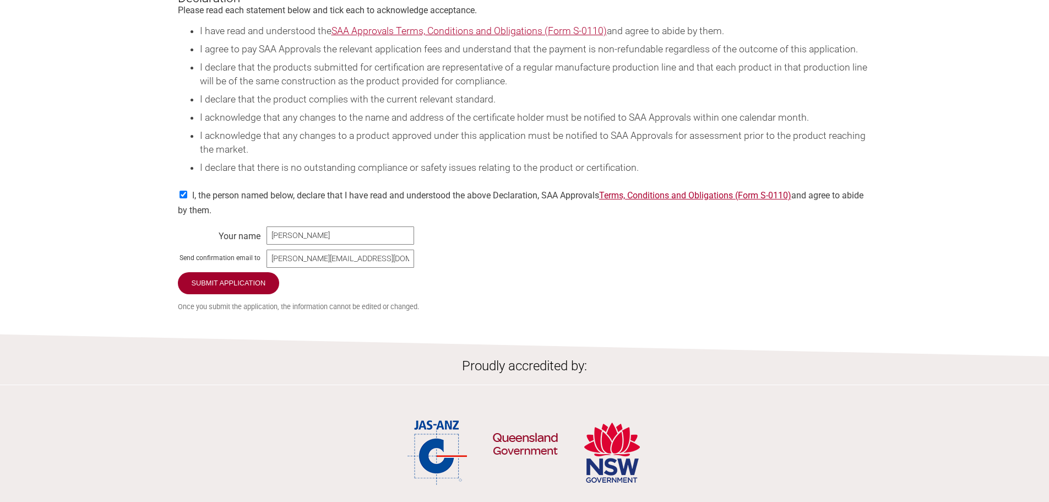
scroll to position [1432, 0]
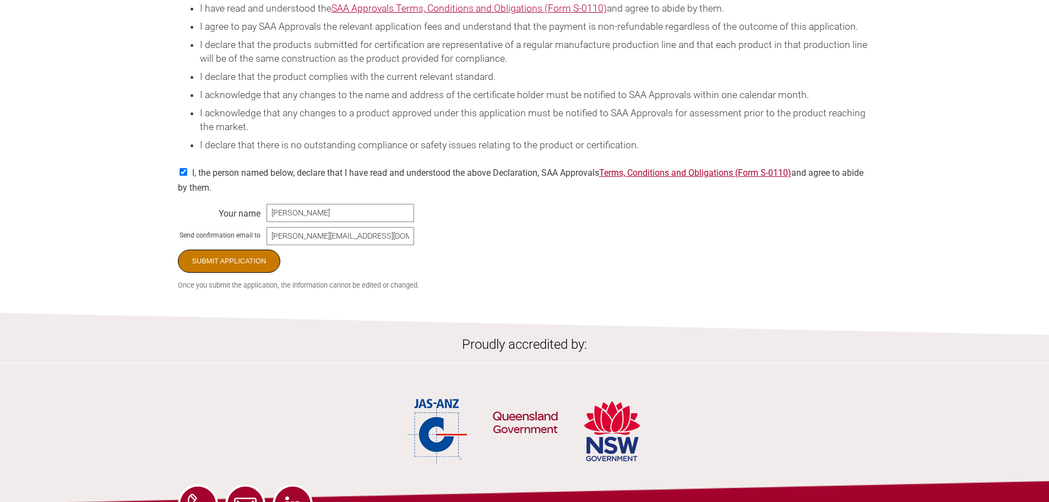
click at [270, 273] on input "Submit Application" at bounding box center [229, 261] width 103 height 23
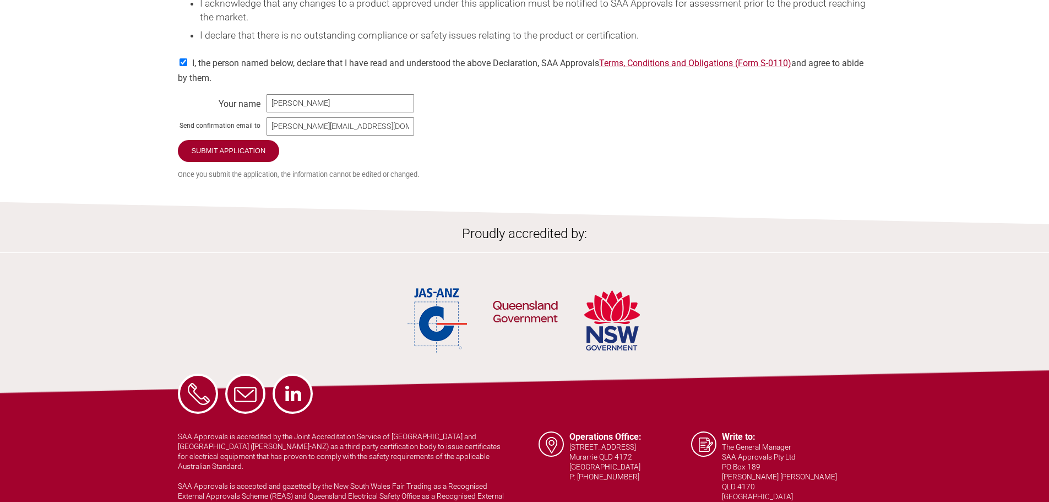
scroll to position [1542, 0]
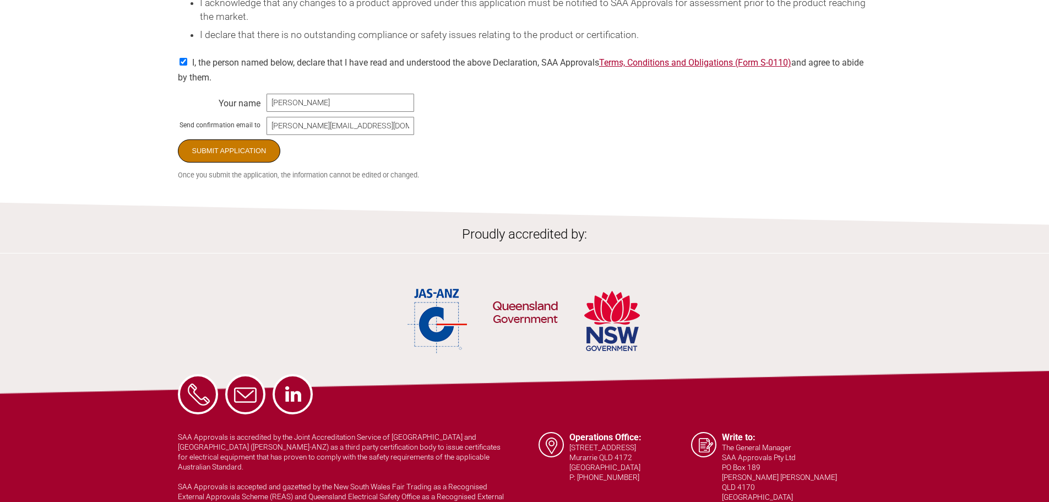
click at [237, 163] on input "Submit Application" at bounding box center [229, 150] width 103 height 23
